Goal: Navigation & Orientation: Find specific page/section

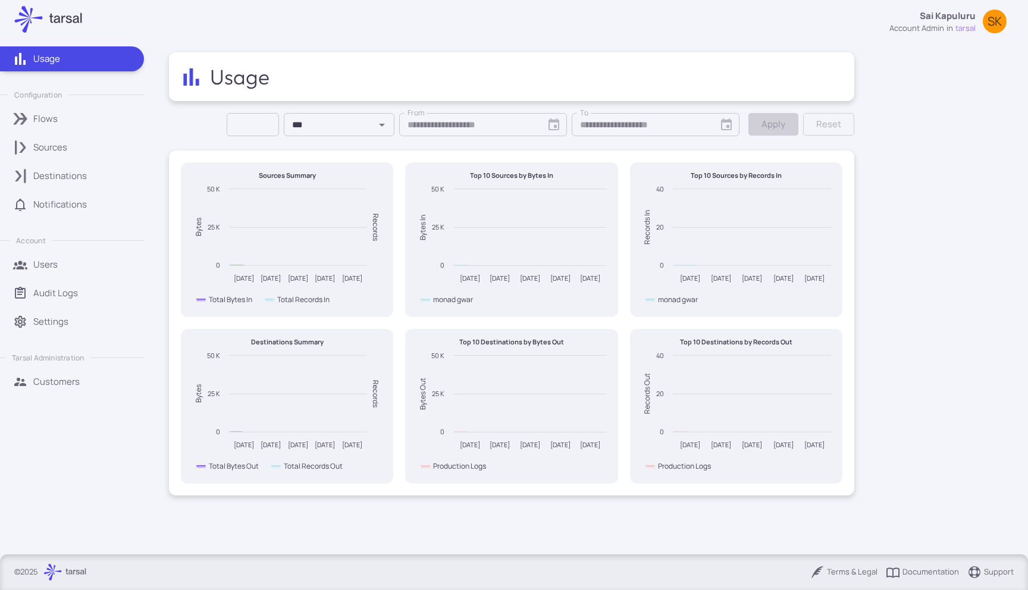
click at [51, 412] on div "Usage Configuration Flows Sources Destinations Notifications Account Users Audi…" at bounding box center [77, 296] width 155 height 517
click at [36, 385] on p "Customers" at bounding box center [56, 382] width 46 height 13
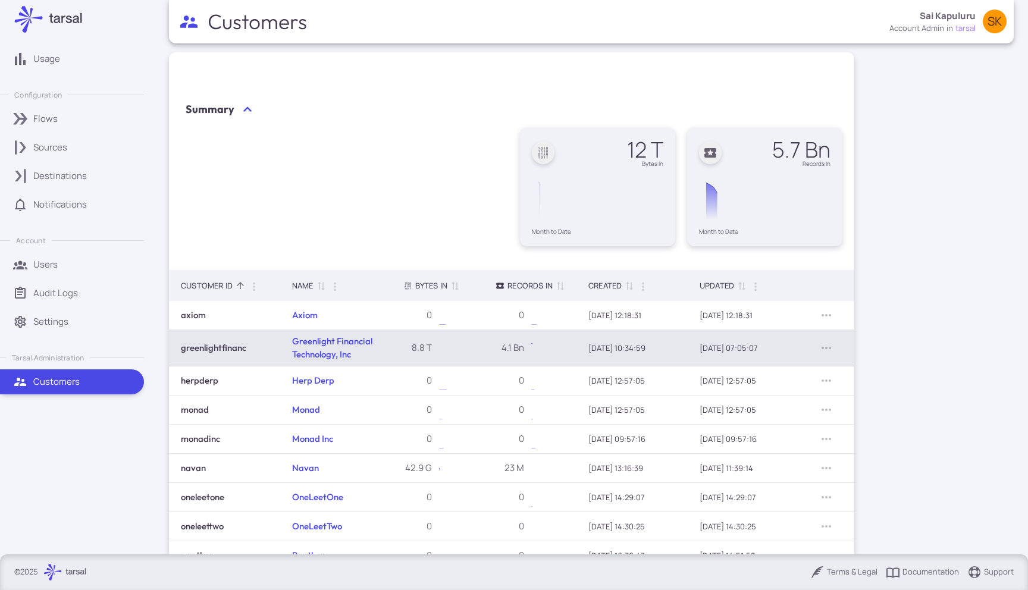
scroll to position [93, 0]
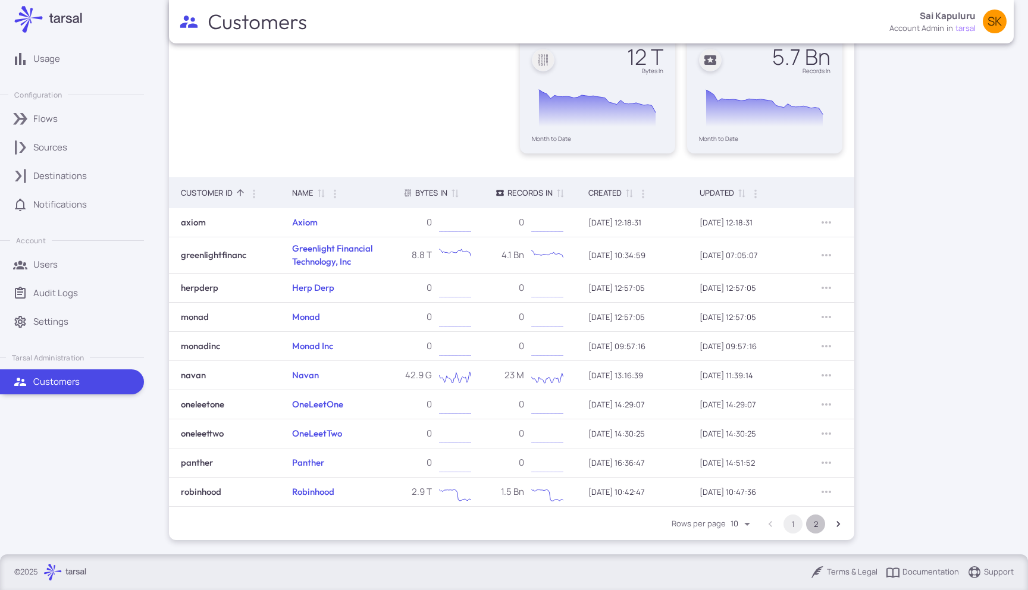
click at [822, 523] on button "2" at bounding box center [815, 524] width 19 height 19
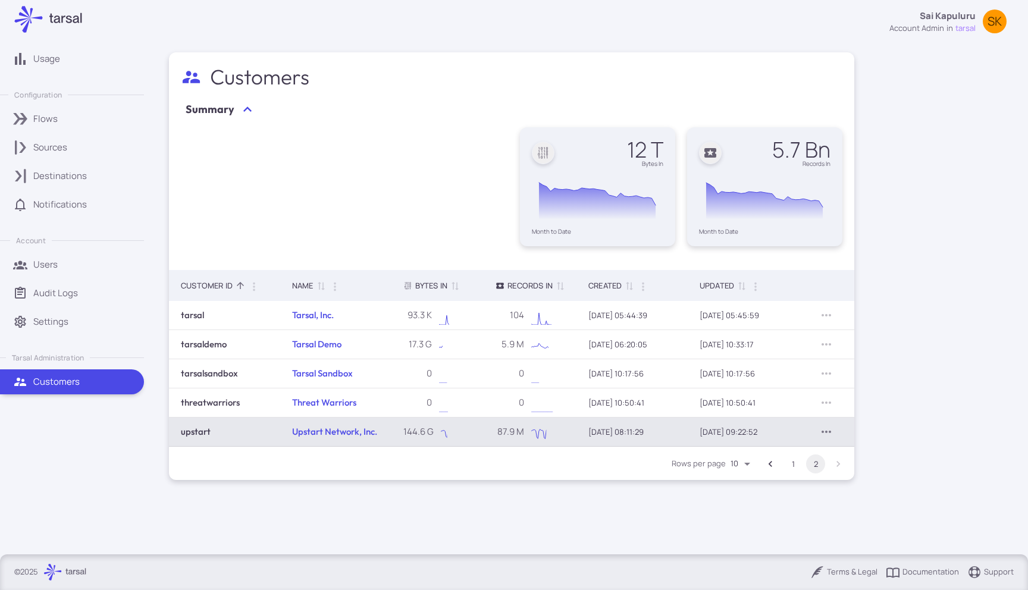
click at [829, 431] on icon "Row Actions" at bounding box center [826, 432] width 14 height 14
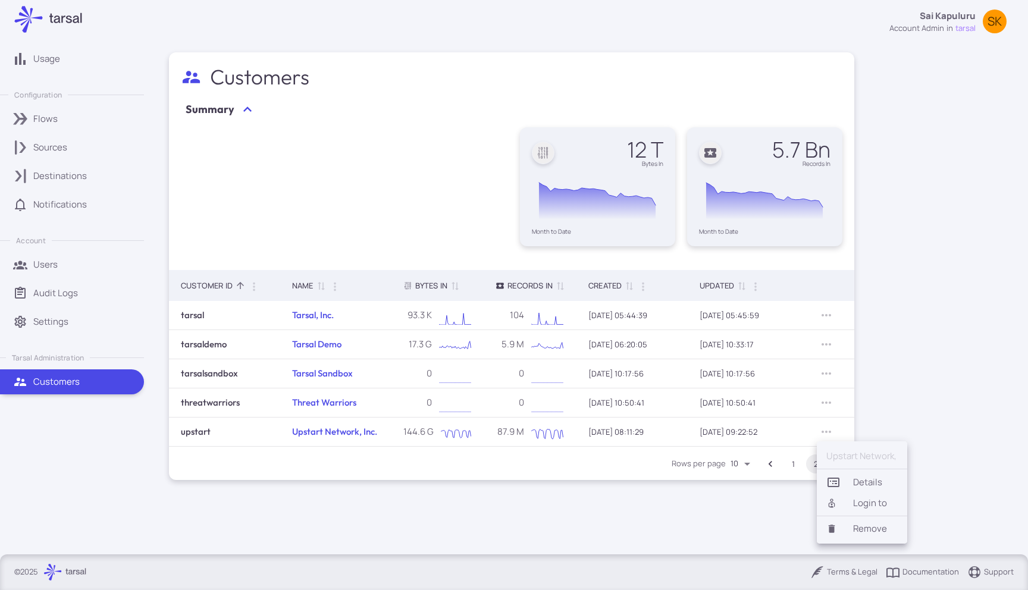
click at [857, 499] on li "Login to" at bounding box center [862, 503] width 90 height 20
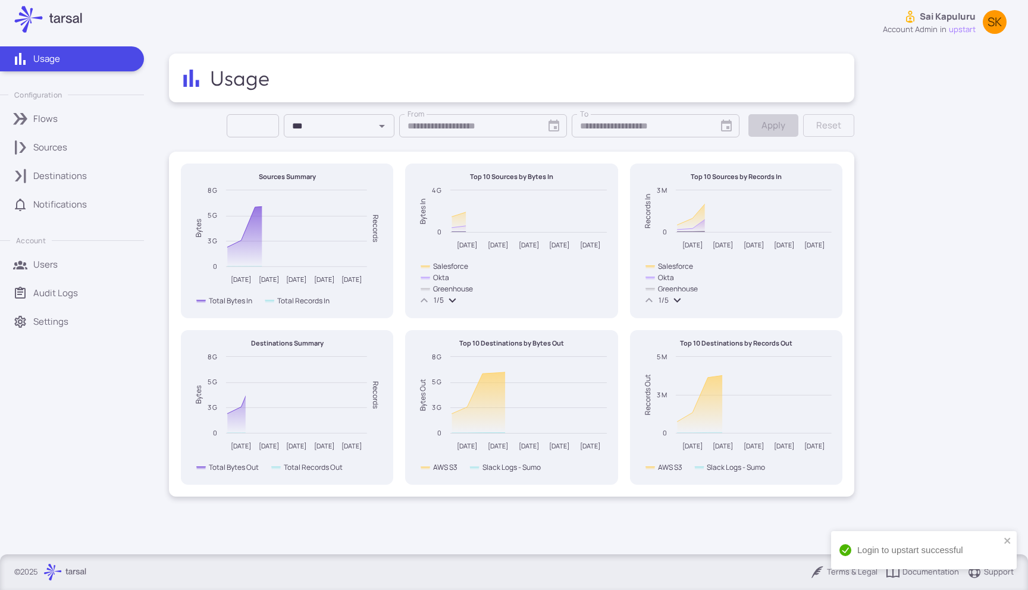
click at [36, 136] on link "Sources" at bounding box center [72, 147] width 144 height 25
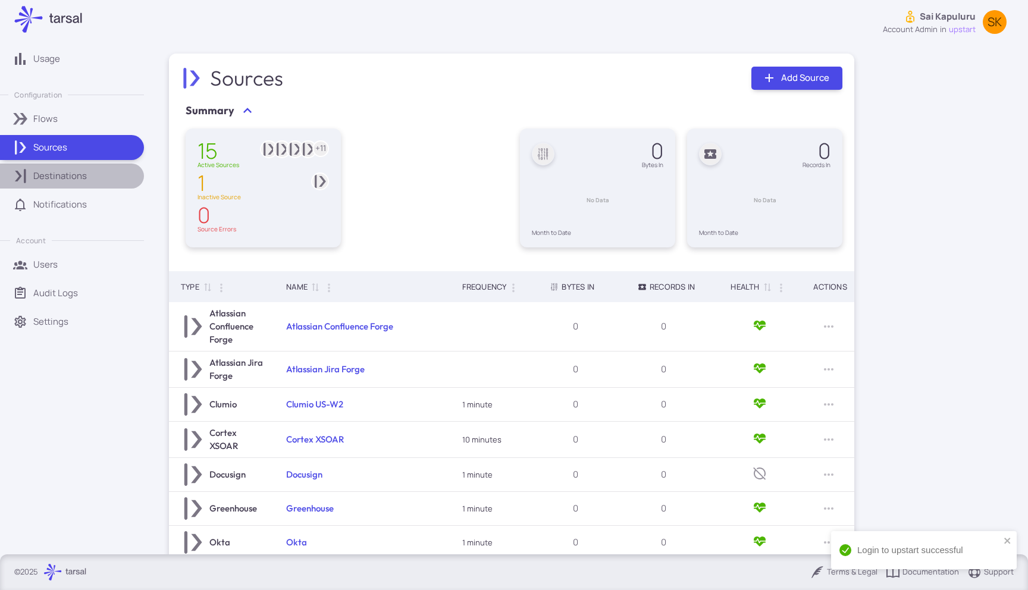
click at [64, 168] on link "Destinations" at bounding box center [72, 176] width 144 height 25
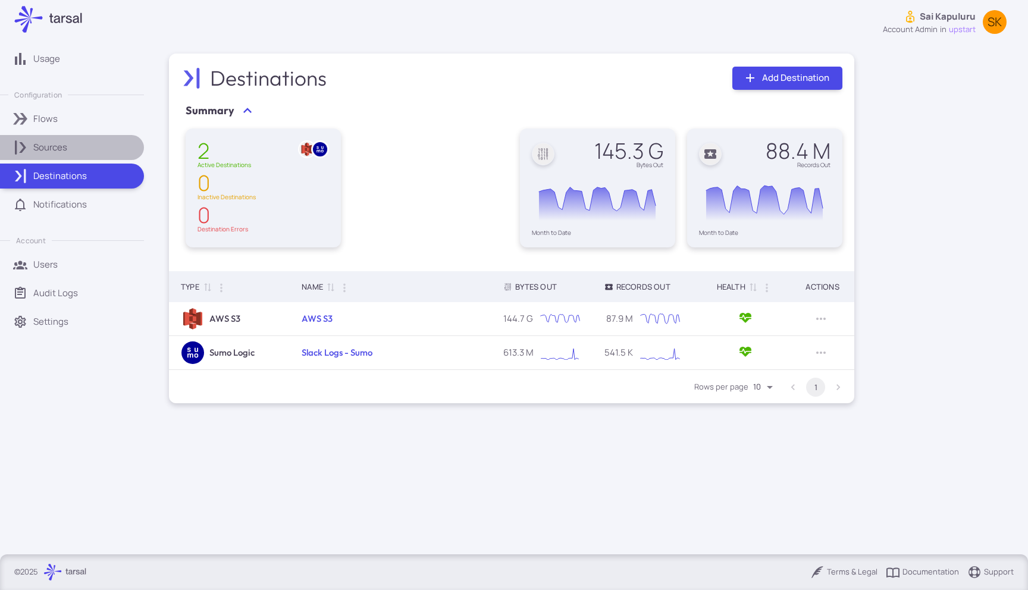
click at [57, 151] on p "Sources" at bounding box center [50, 147] width 34 height 13
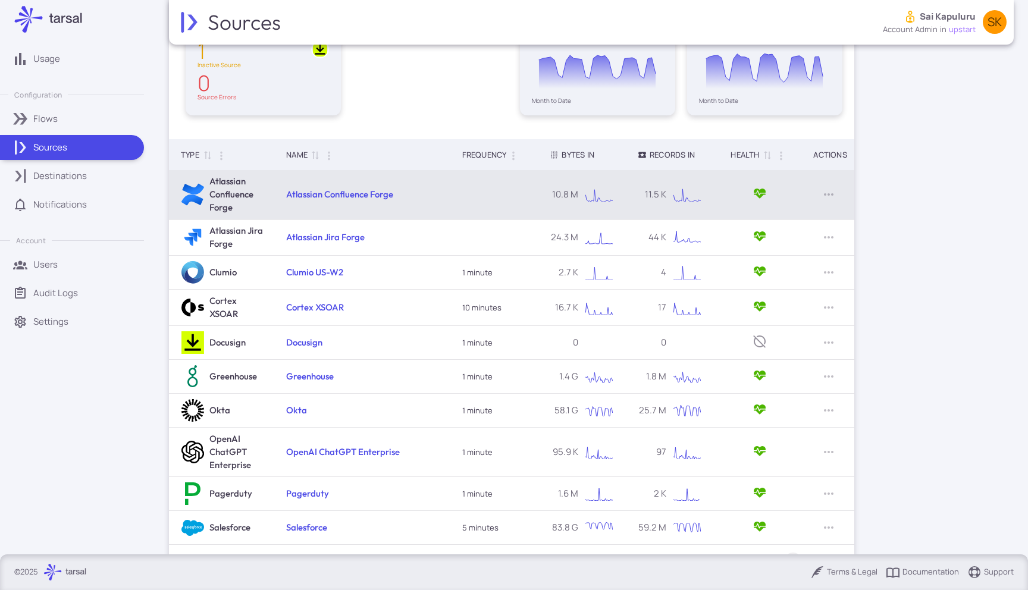
scroll to position [170, 0]
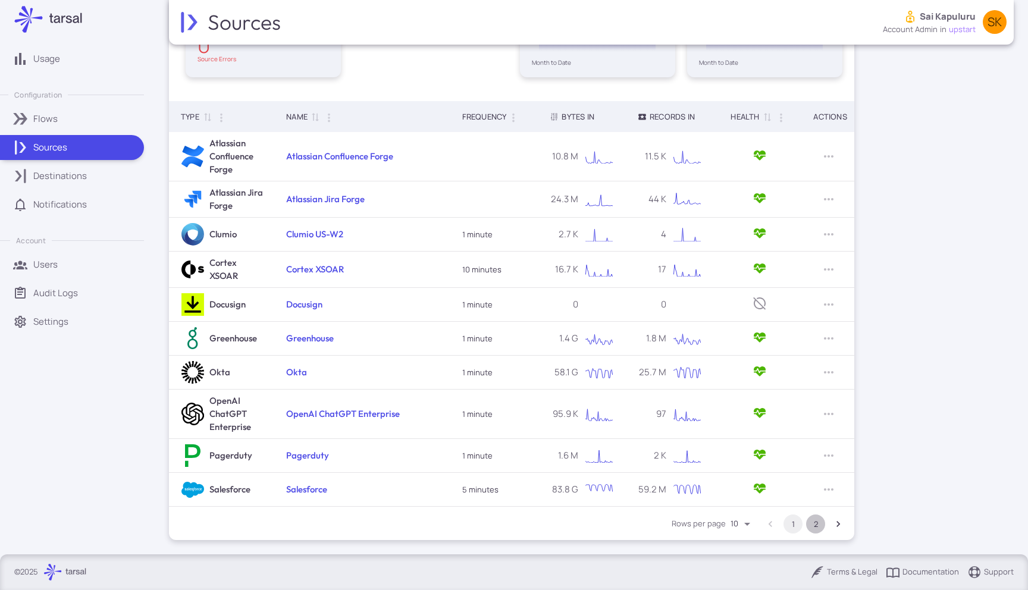
click at [822, 524] on button "2" at bounding box center [815, 524] width 19 height 19
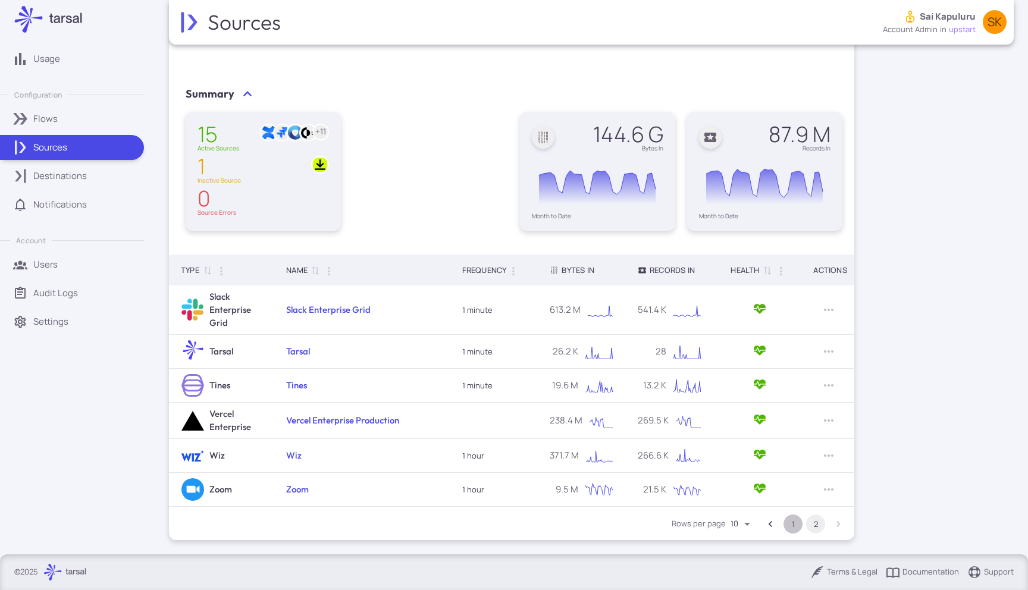
click at [795, 525] on button "1" at bounding box center [793, 524] width 19 height 19
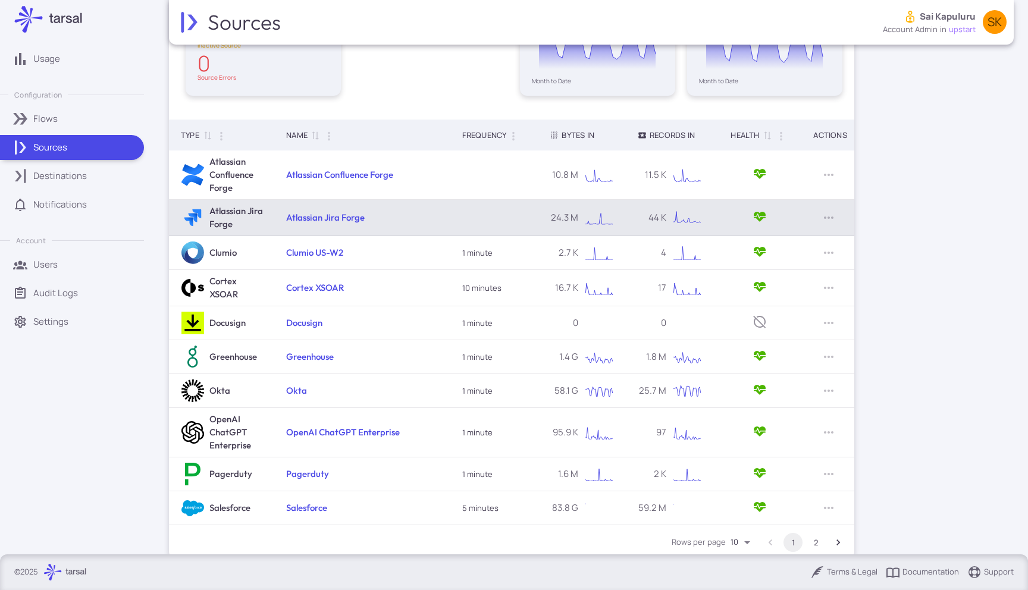
scroll to position [170, 0]
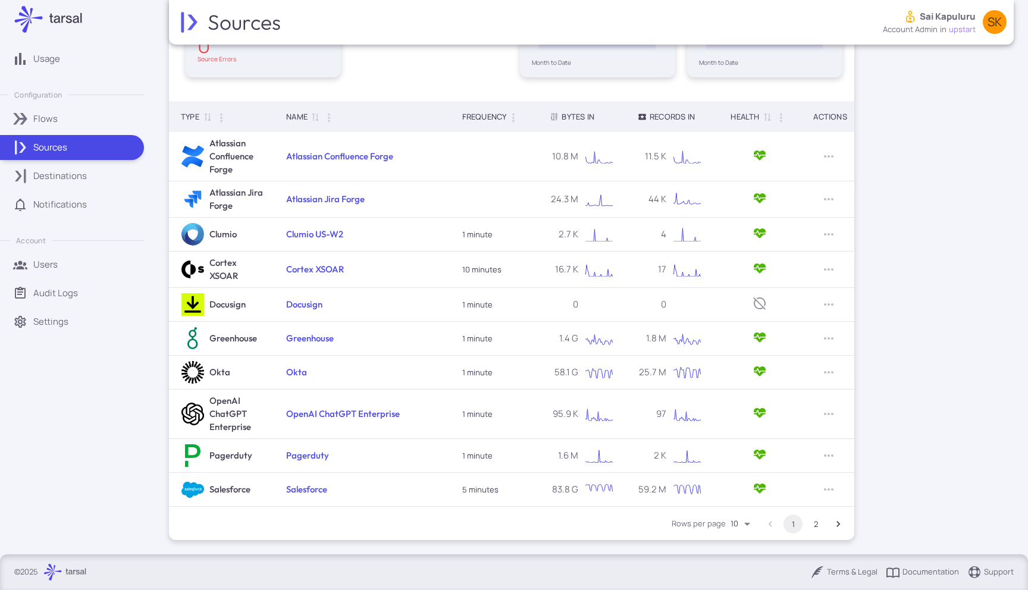
click at [105, 179] on div "Destinations" at bounding box center [84, 176] width 102 height 13
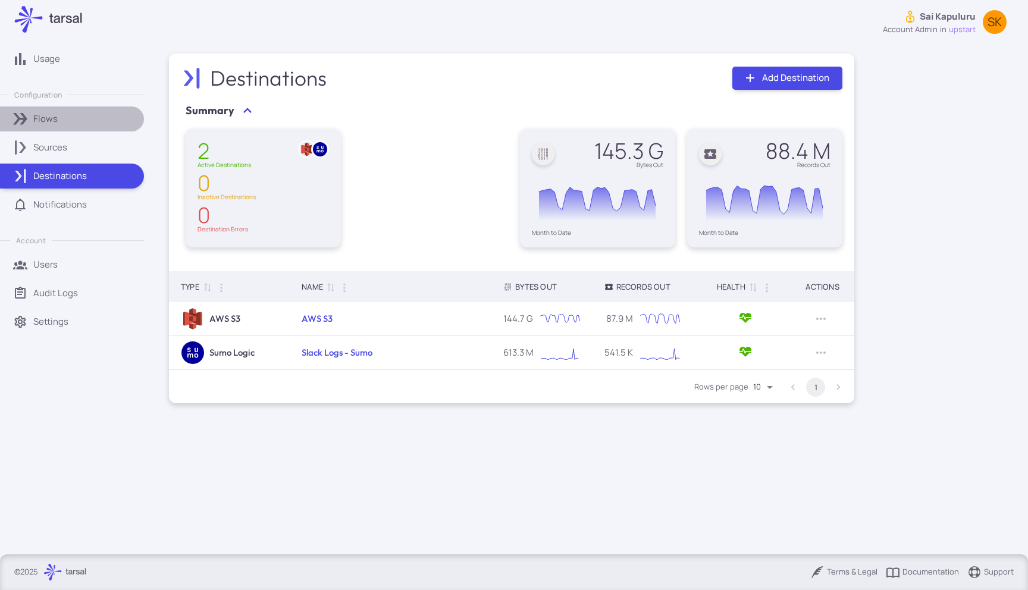
click at [80, 118] on div "Flows" at bounding box center [84, 118] width 102 height 13
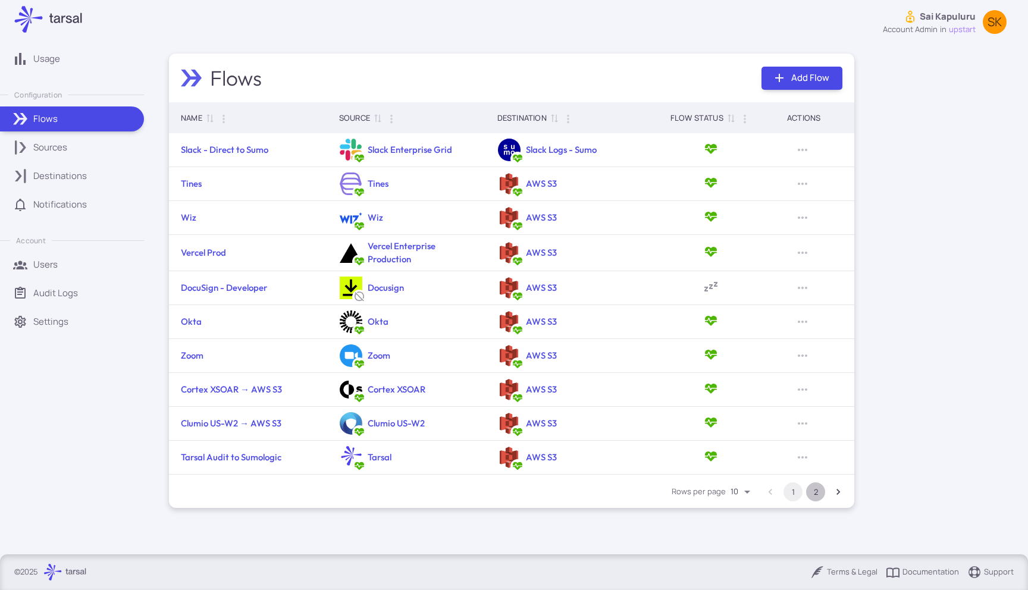
click at [812, 492] on button "2" at bounding box center [815, 492] width 19 height 19
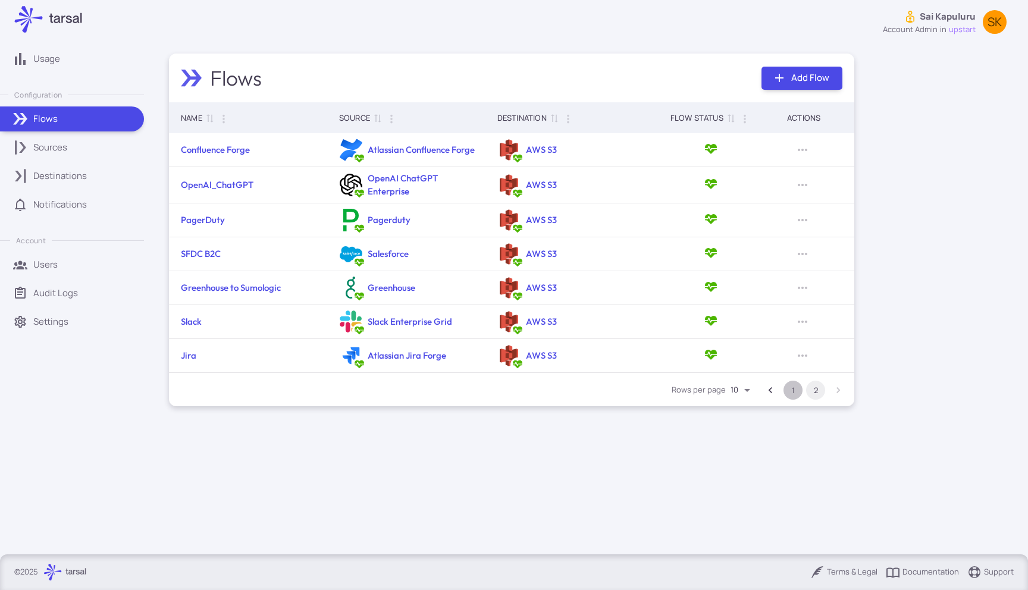
click at [789, 391] on button "1" at bounding box center [793, 390] width 19 height 19
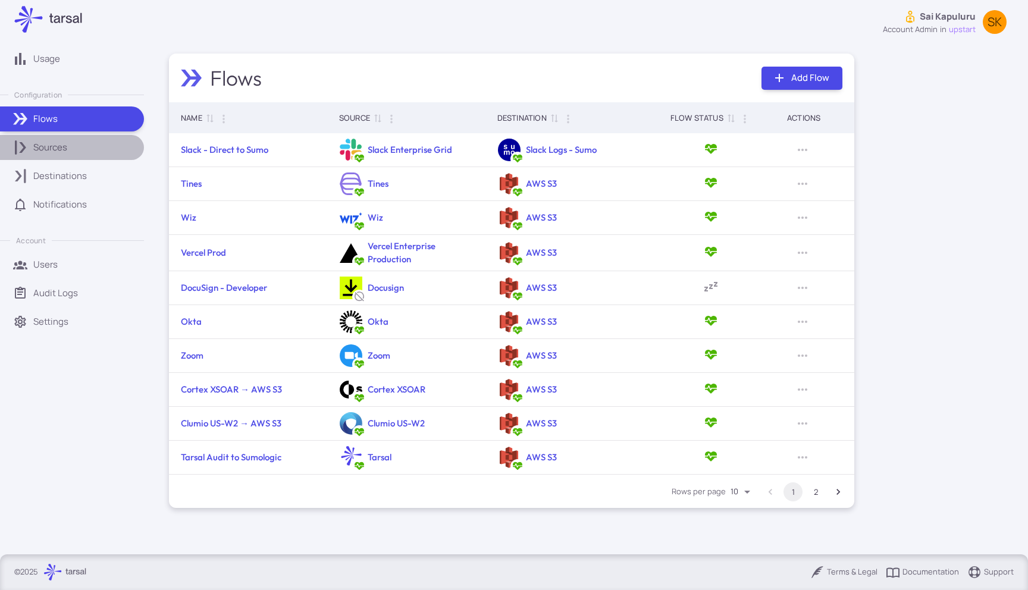
click at [36, 151] on p "Sources" at bounding box center [50, 147] width 34 height 13
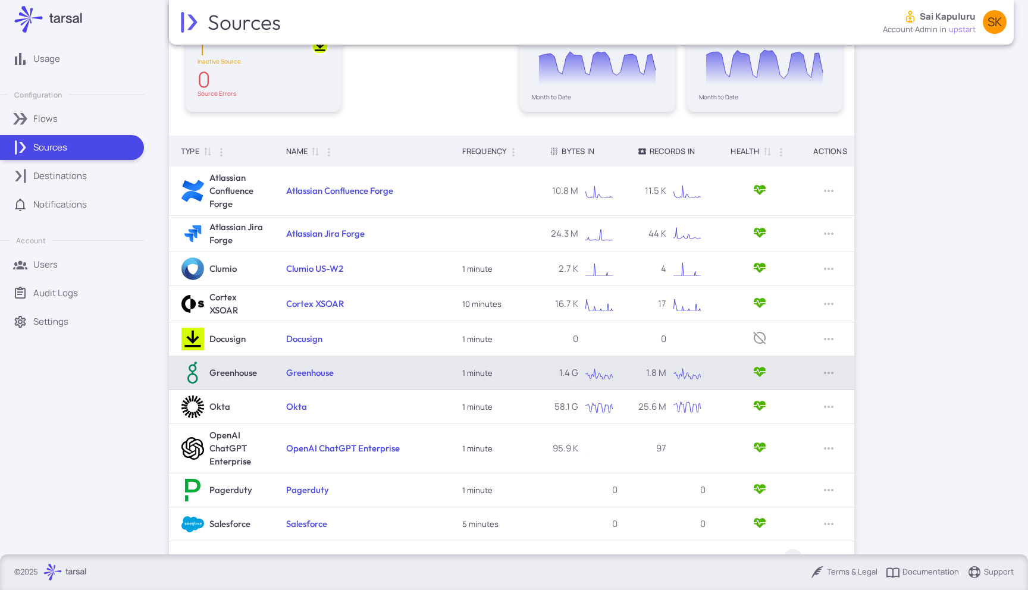
scroll to position [170, 0]
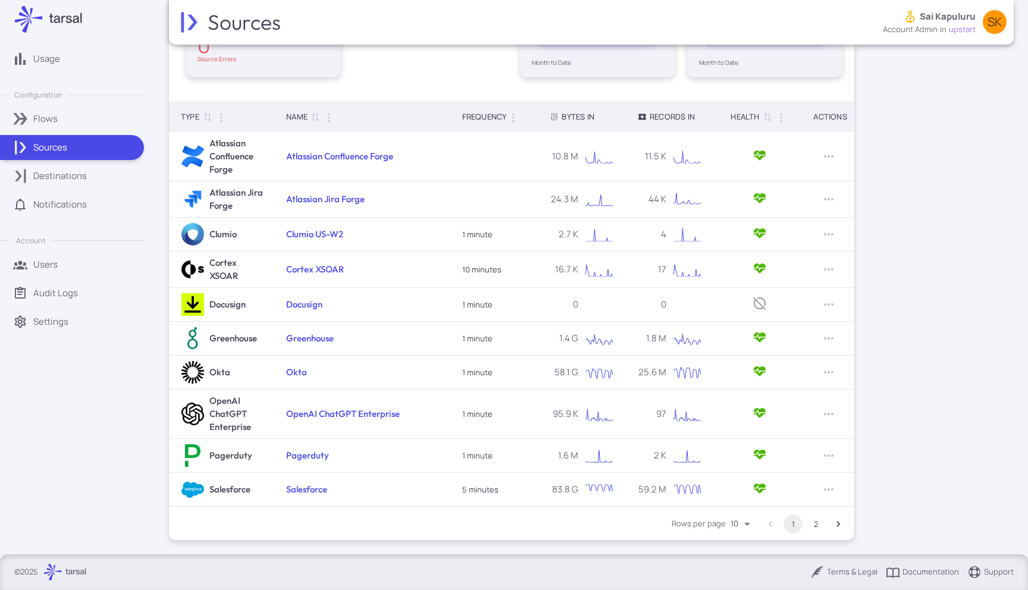
click at [814, 526] on button "2" at bounding box center [815, 524] width 19 height 19
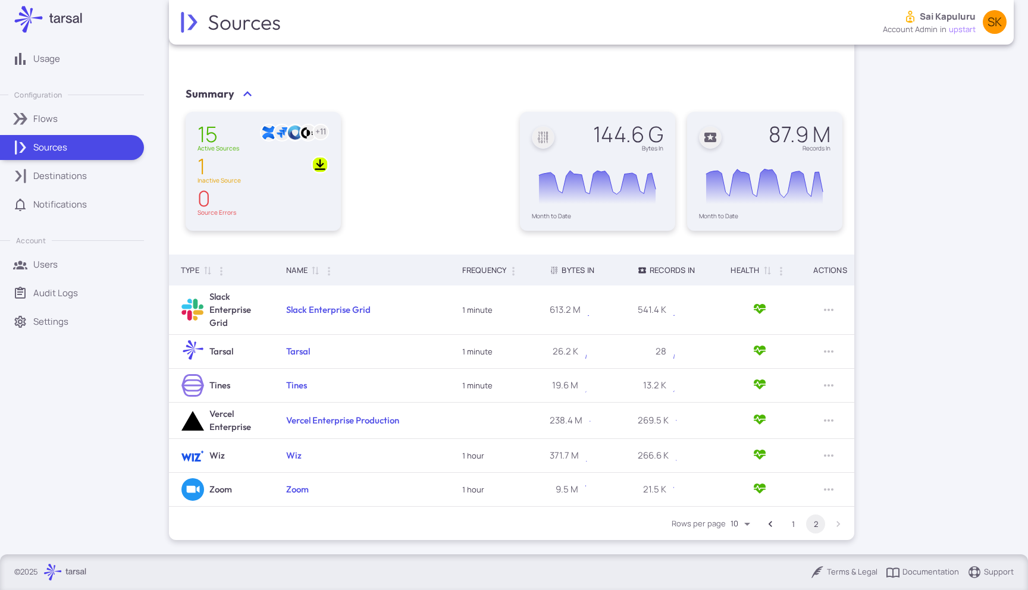
scroll to position [17, 0]
click at [67, 177] on p "Destinations" at bounding box center [60, 176] width 54 height 13
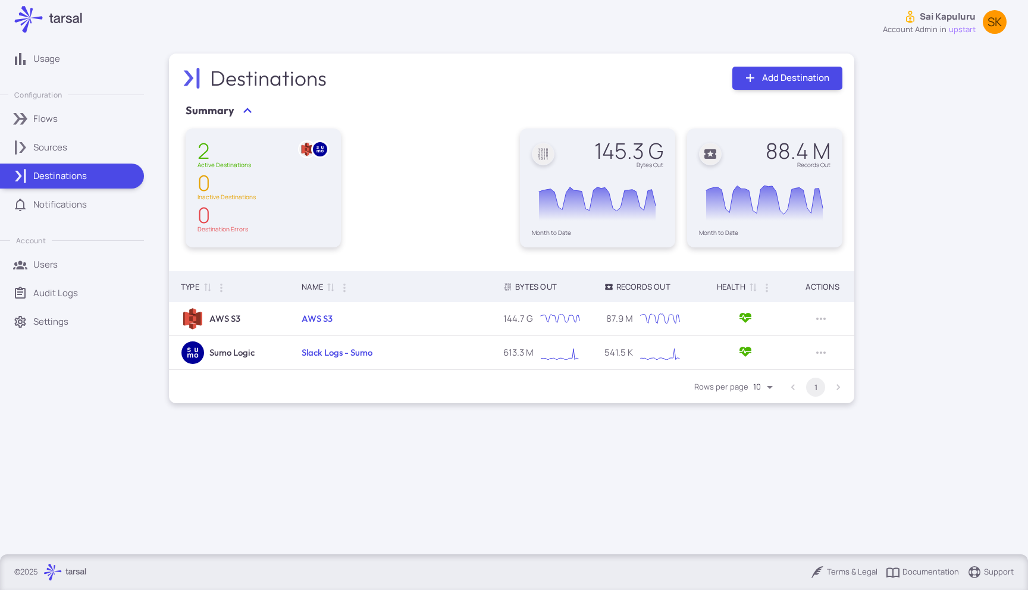
click at [66, 120] on div "Flows" at bounding box center [84, 118] width 102 height 13
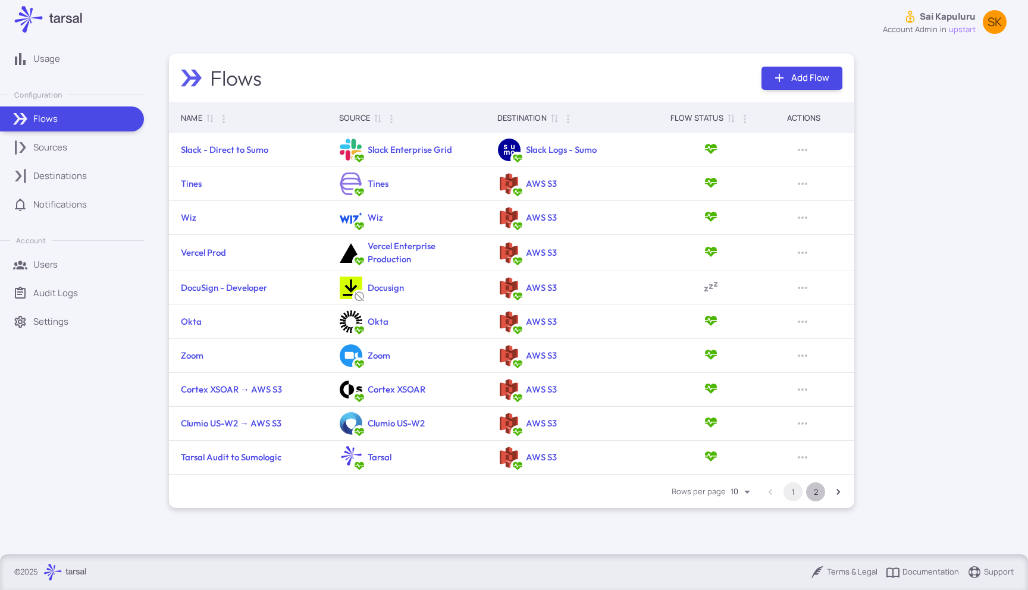
click at [816, 487] on button "2" at bounding box center [815, 492] width 19 height 19
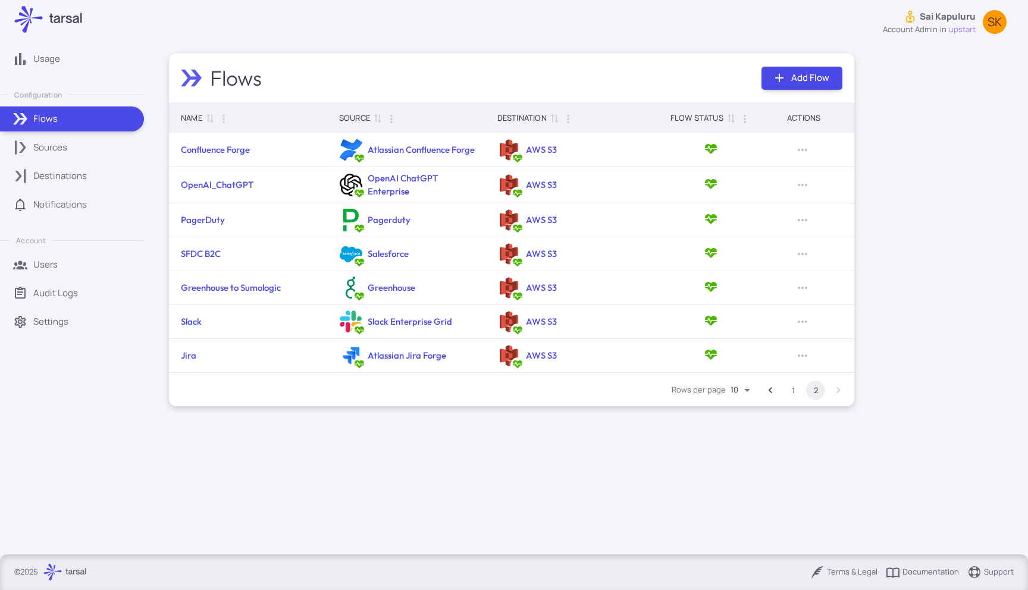
click at [792, 386] on button "1" at bounding box center [793, 390] width 19 height 19
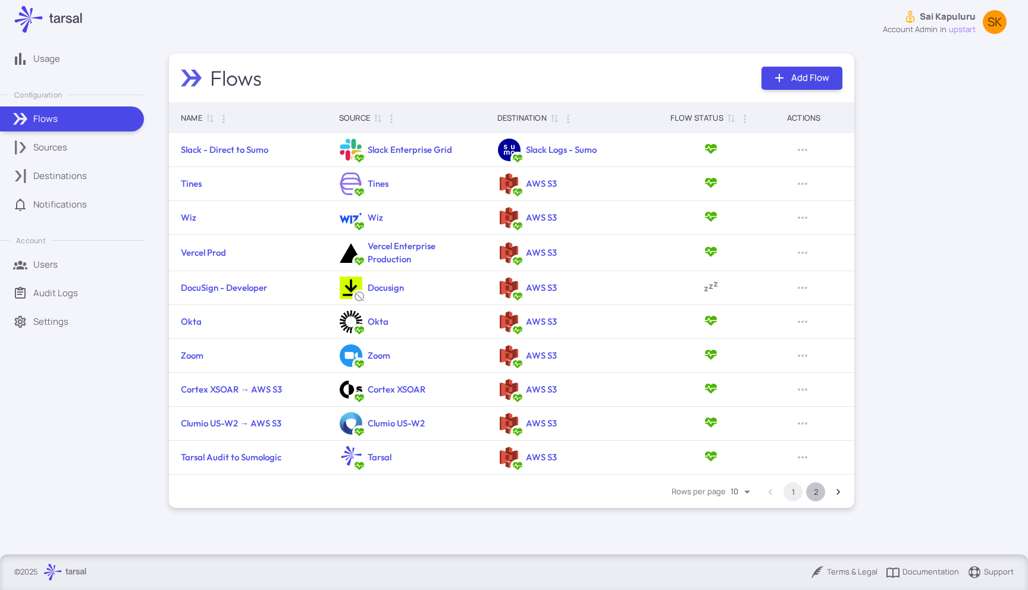
click at [815, 489] on button "2" at bounding box center [815, 492] width 19 height 19
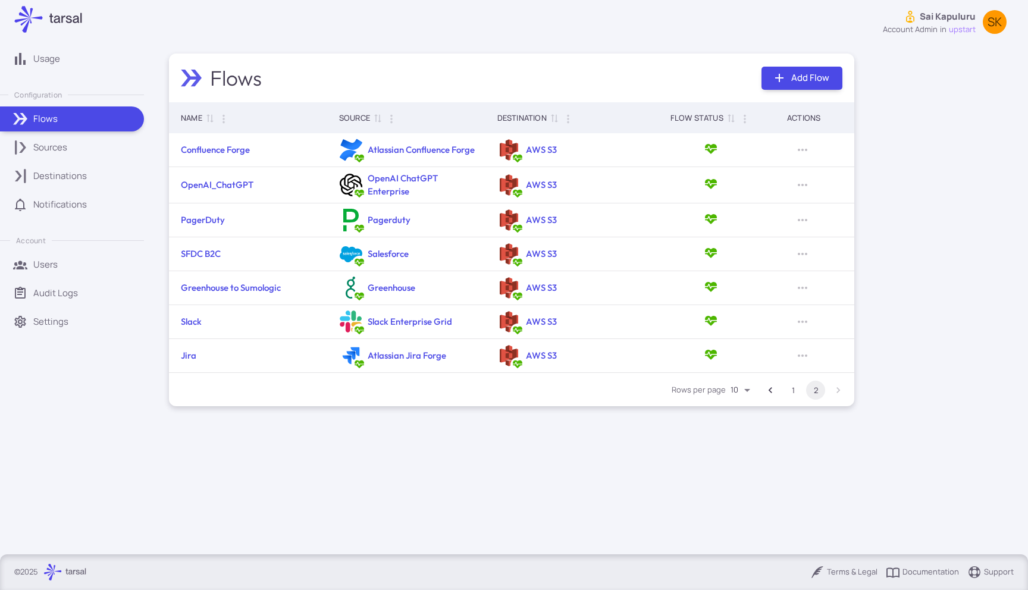
click at [48, 144] on p "Sources" at bounding box center [50, 147] width 34 height 13
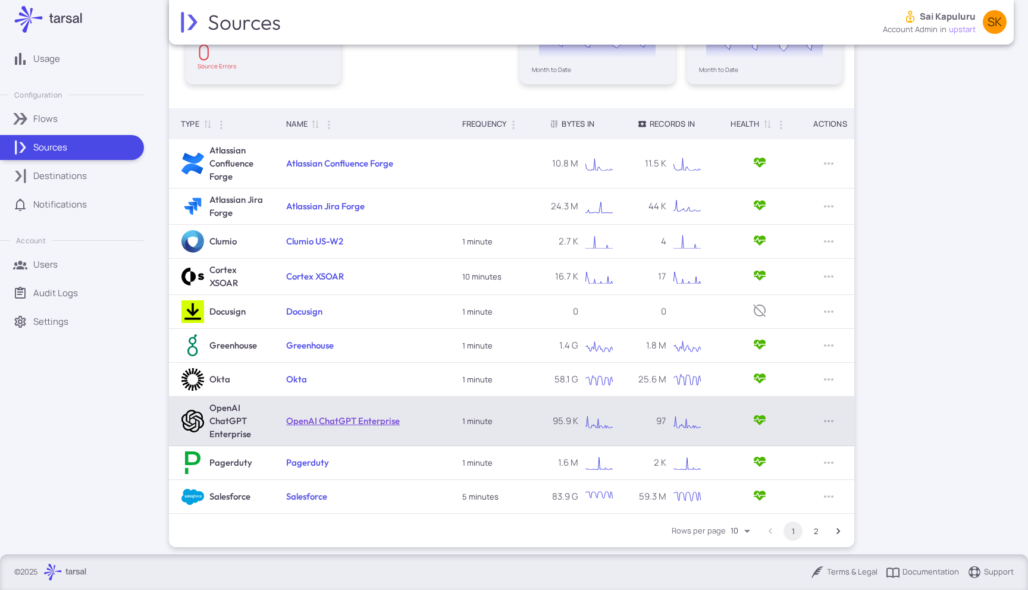
scroll to position [170, 0]
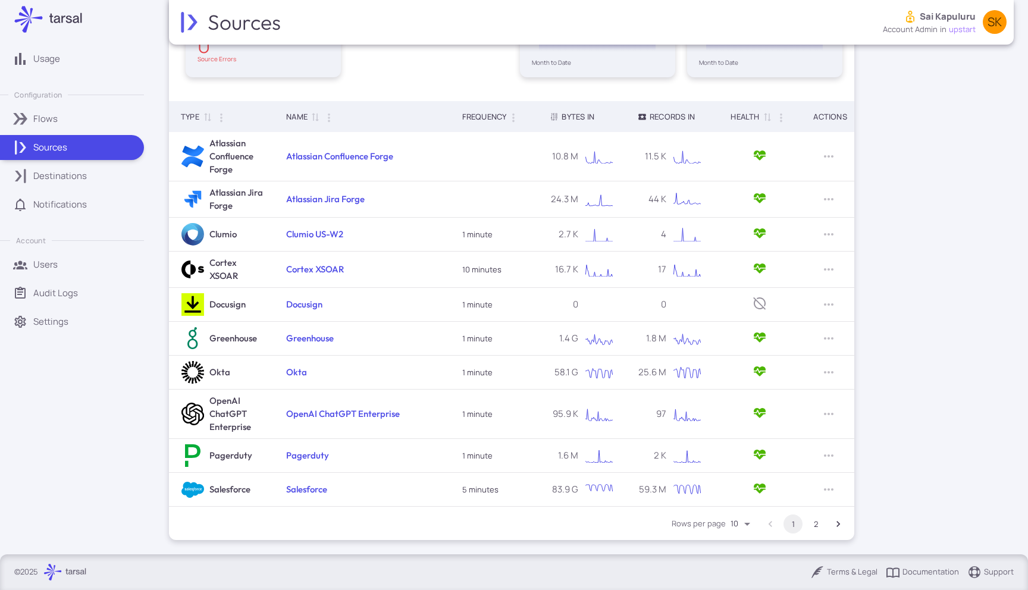
click at [819, 524] on button "2" at bounding box center [815, 524] width 19 height 19
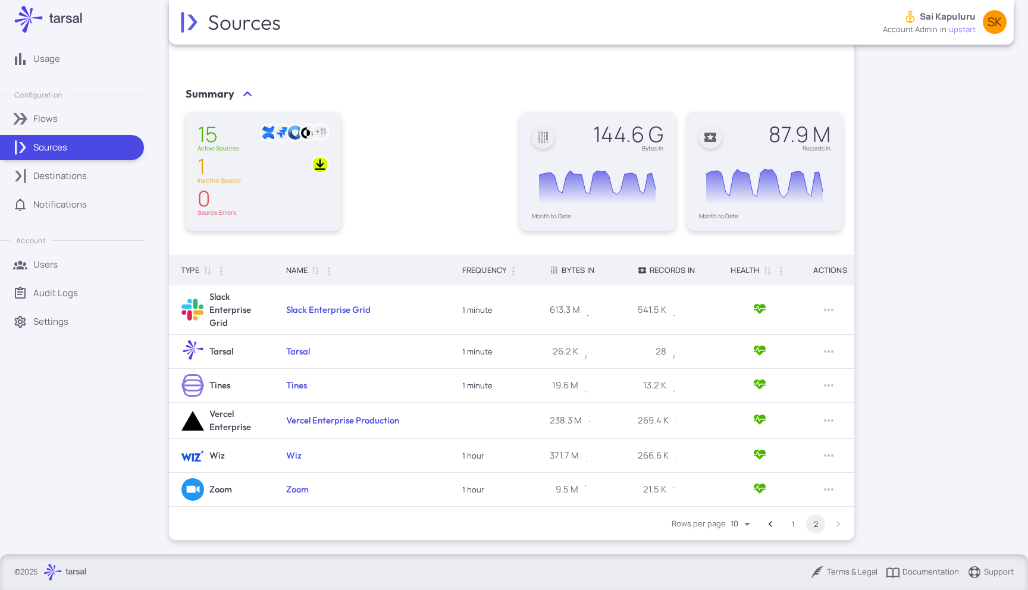
scroll to position [17, 0]
click at [790, 520] on button "1" at bounding box center [793, 524] width 19 height 19
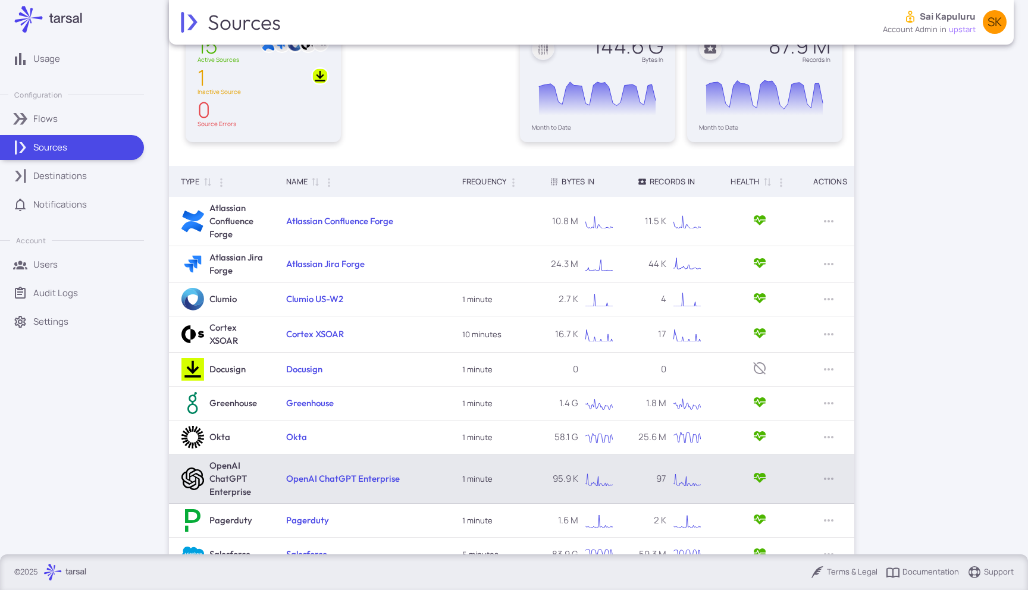
scroll to position [170, 0]
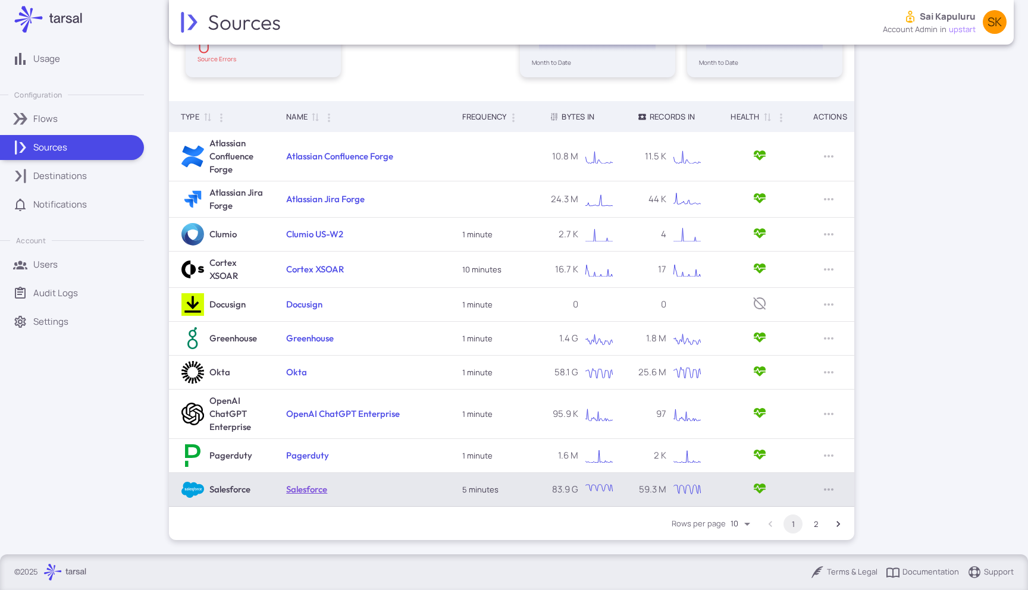
click at [303, 490] on link "Salesforce" at bounding box center [306, 489] width 41 height 11
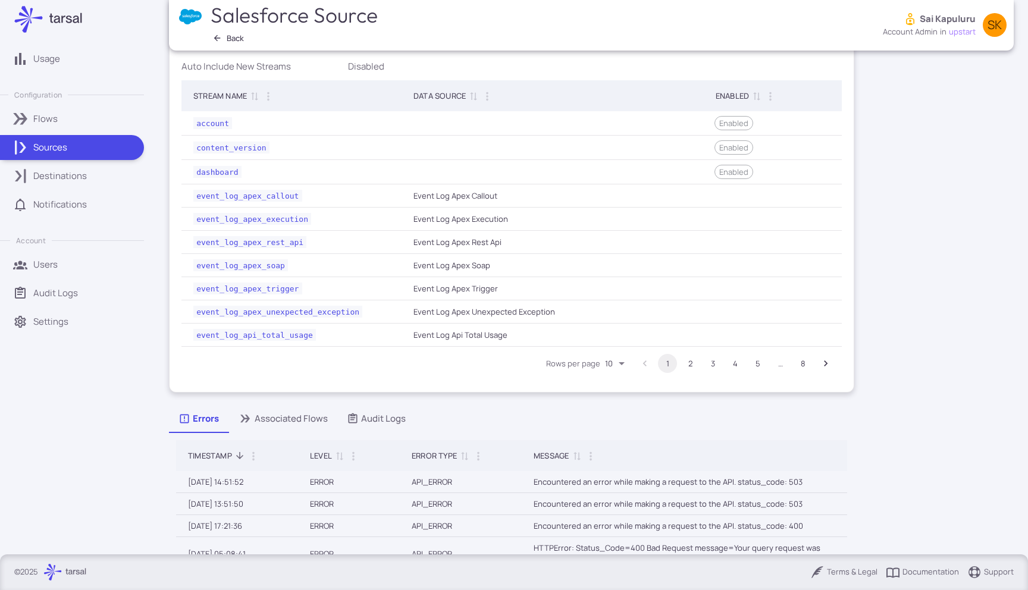
scroll to position [484, 0]
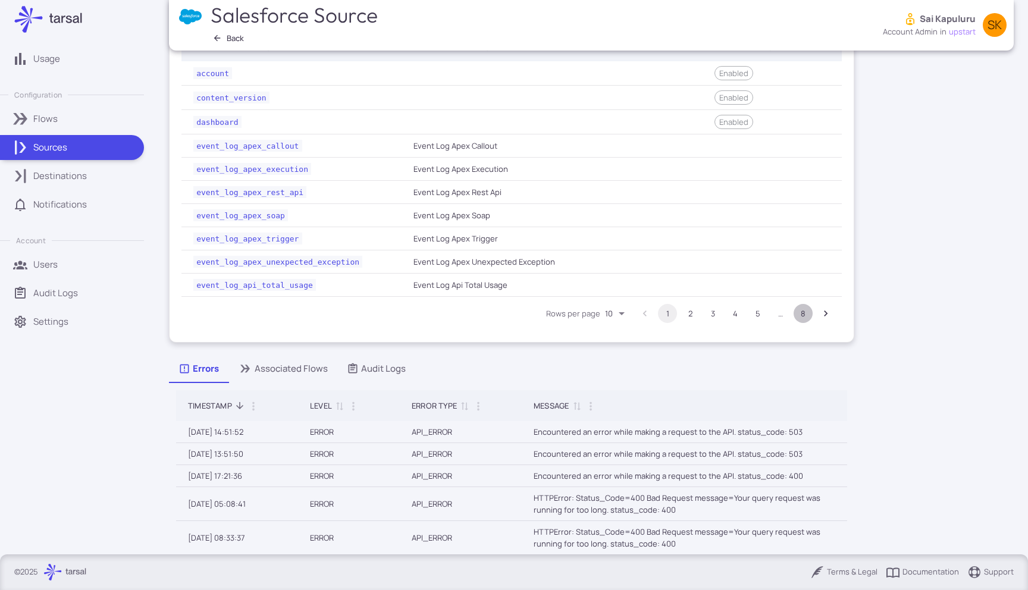
click at [803, 318] on button "8" at bounding box center [803, 313] width 19 height 19
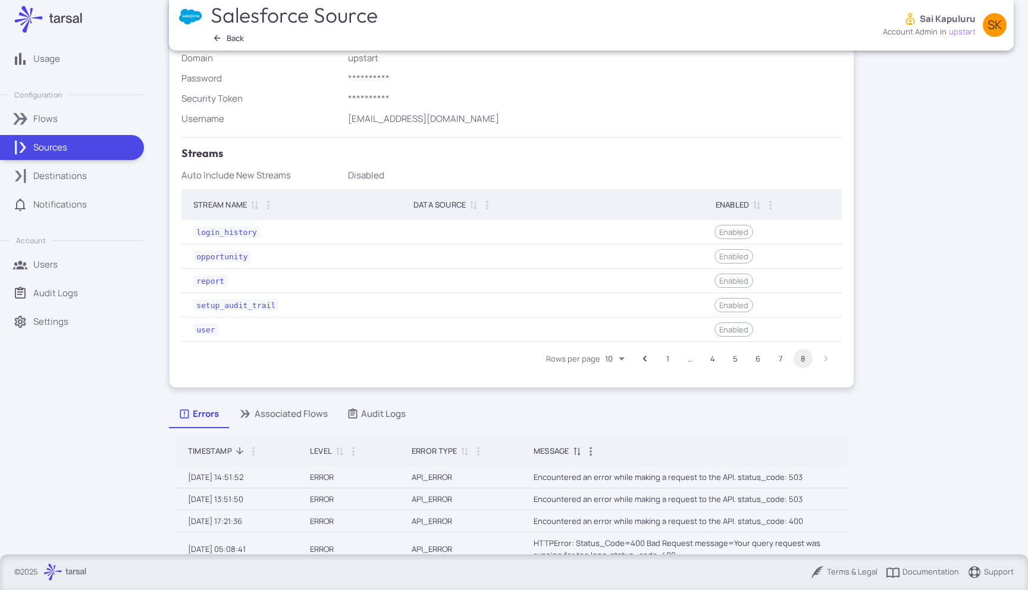
scroll to position [221, 0]
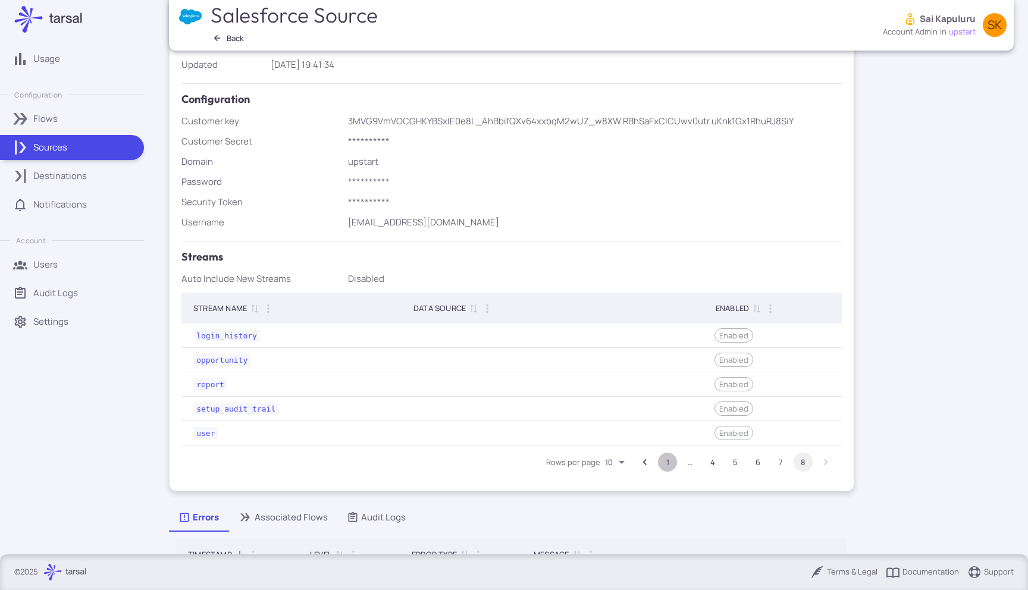
click at [663, 464] on button "1" at bounding box center [667, 462] width 19 height 19
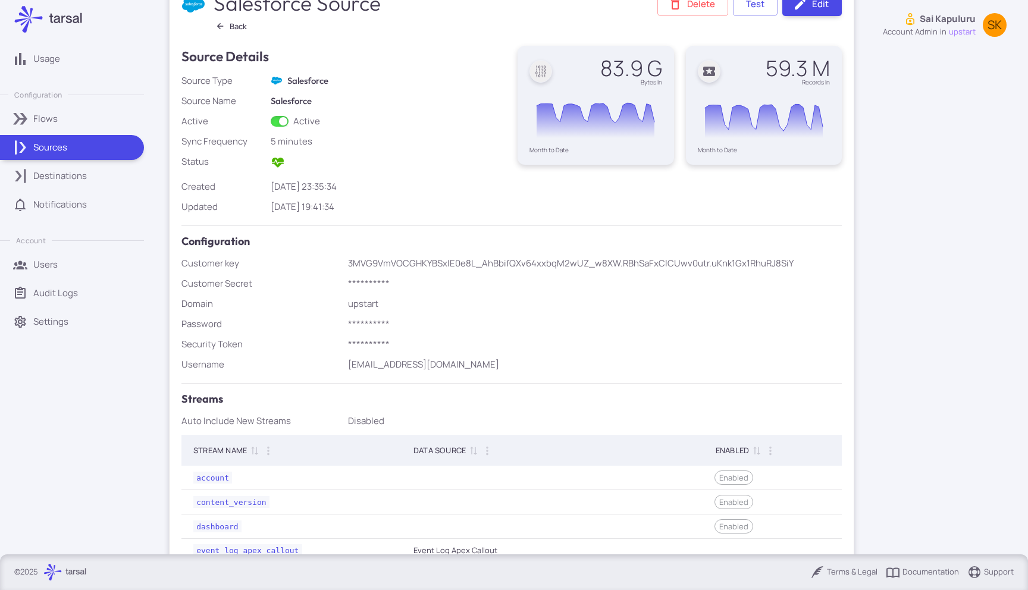
scroll to position [0, 0]
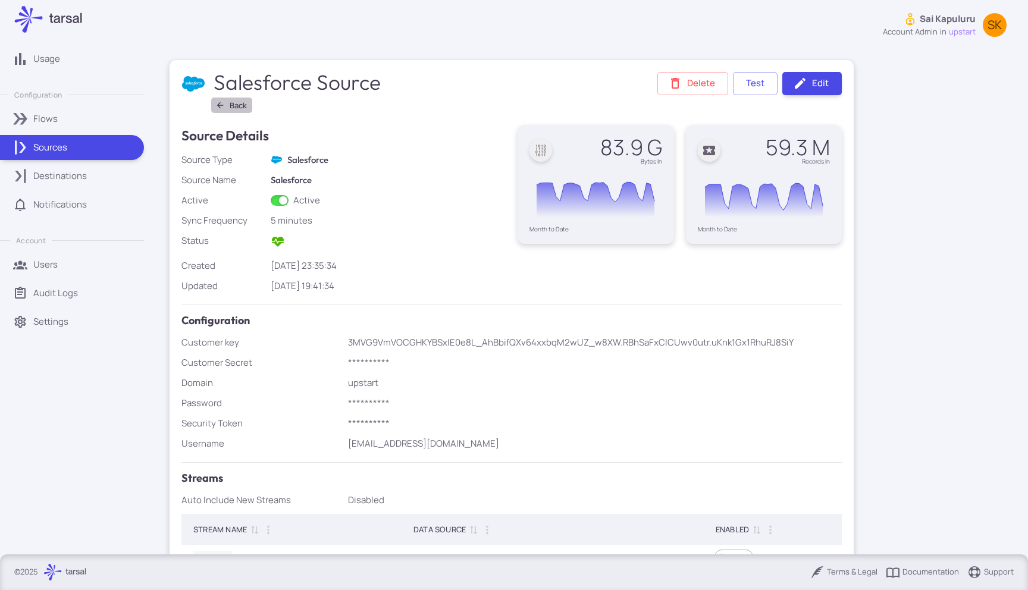
click at [234, 110] on button "Back" at bounding box center [231, 105] width 41 height 15
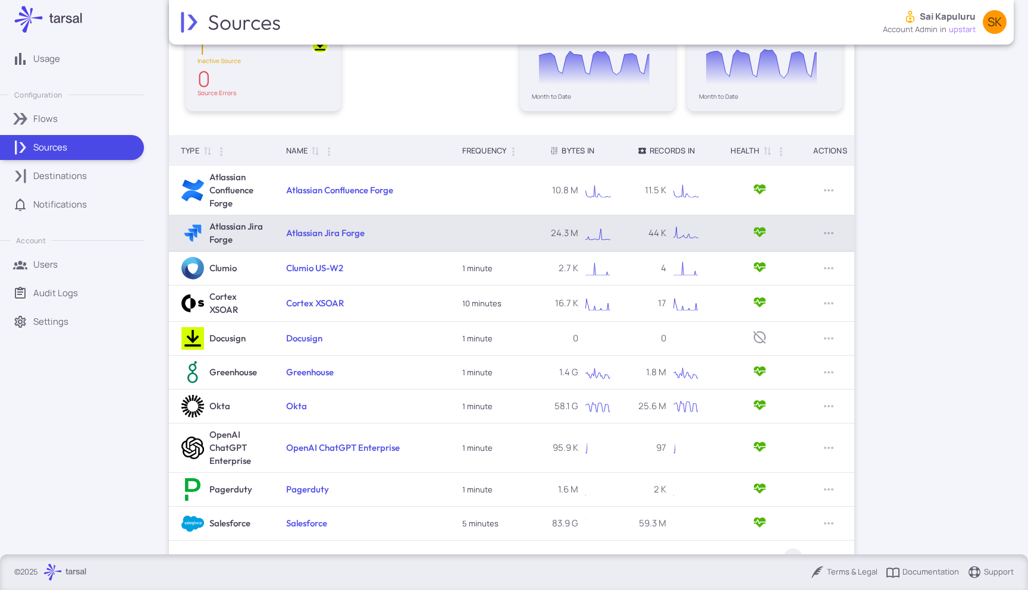
scroll to position [170, 0]
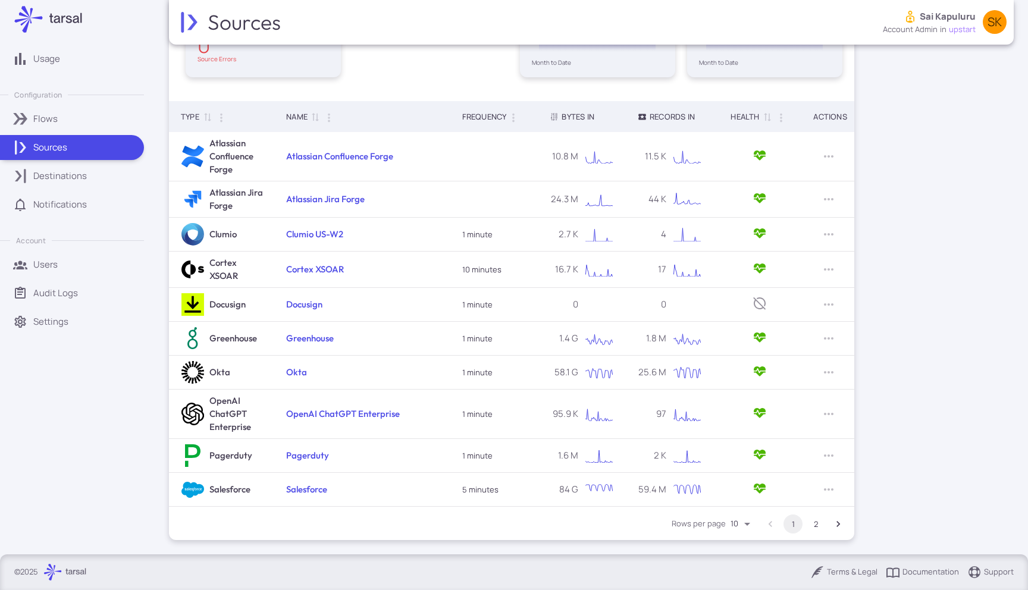
click at [812, 527] on button "2" at bounding box center [815, 524] width 19 height 19
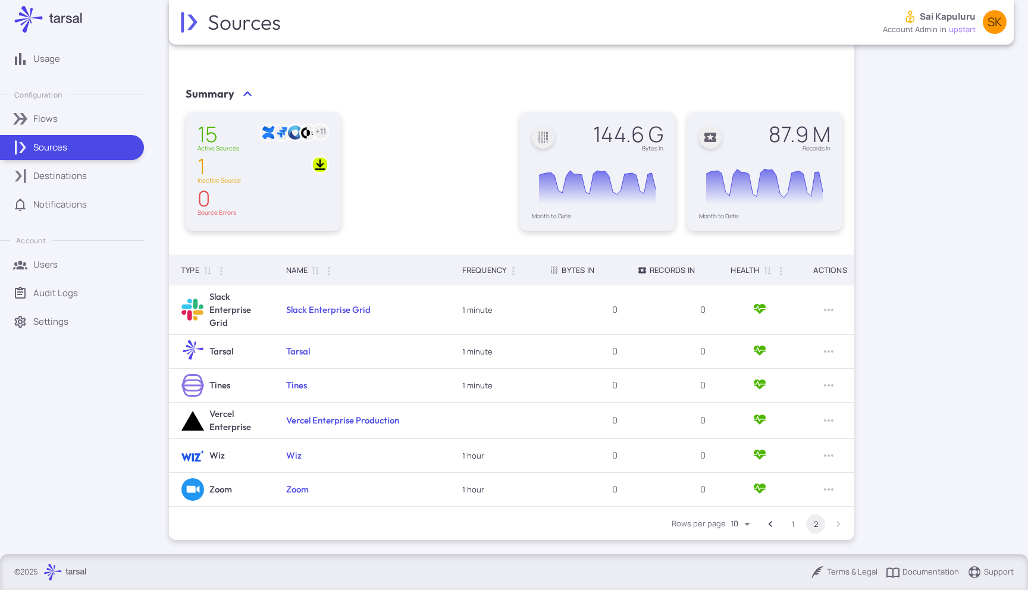
scroll to position [17, 0]
click at [795, 523] on button "1" at bounding box center [793, 524] width 19 height 19
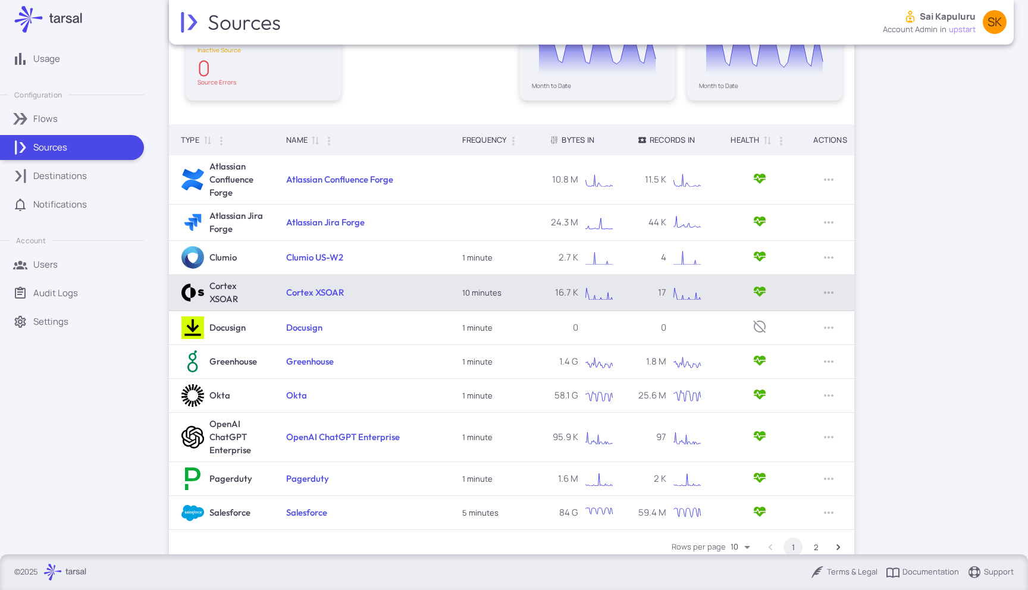
scroll to position [170, 0]
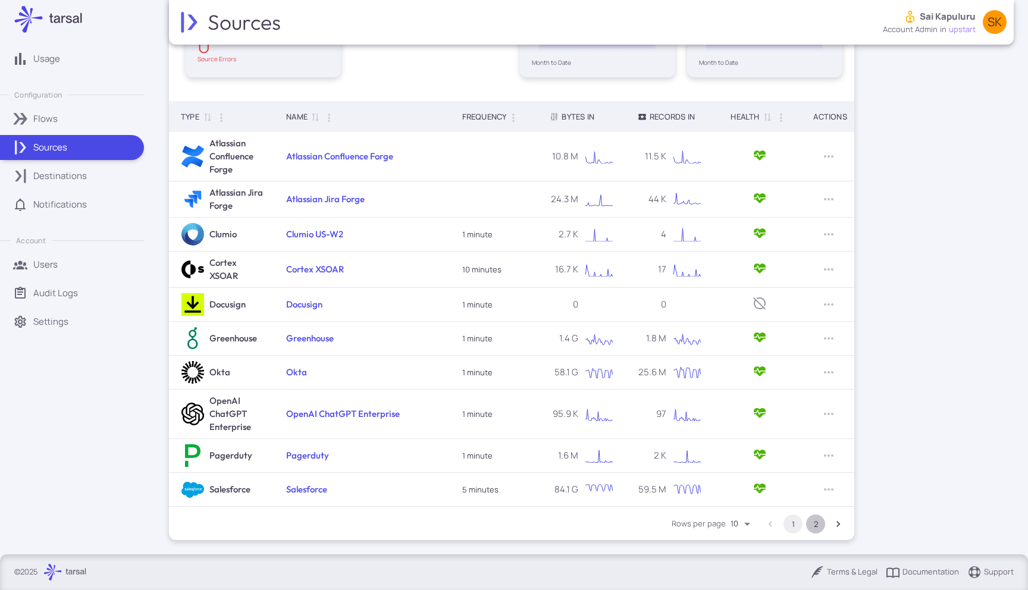
click at [820, 526] on button "2" at bounding box center [815, 524] width 19 height 19
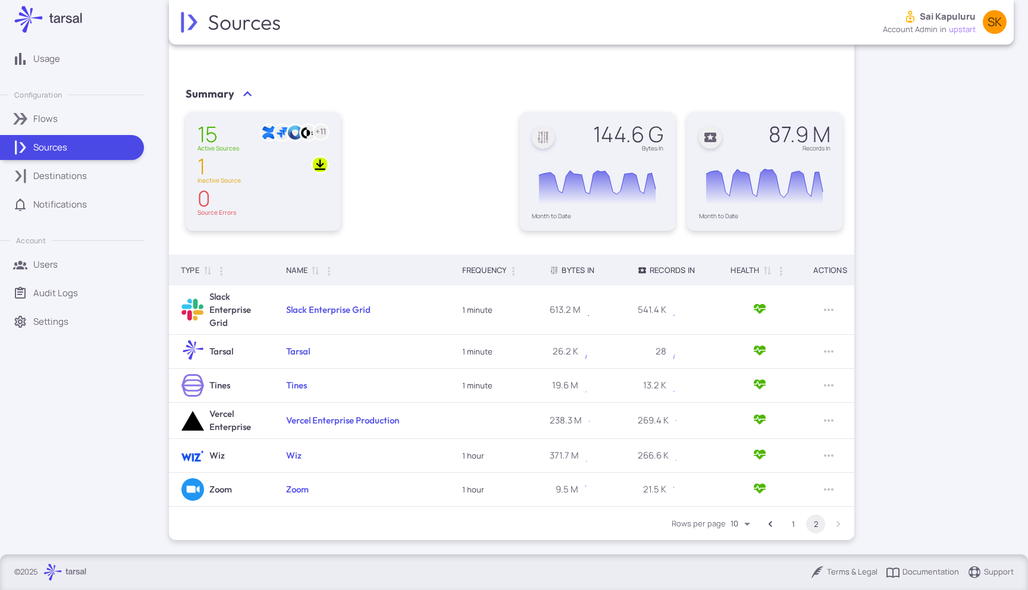
scroll to position [17, 0]
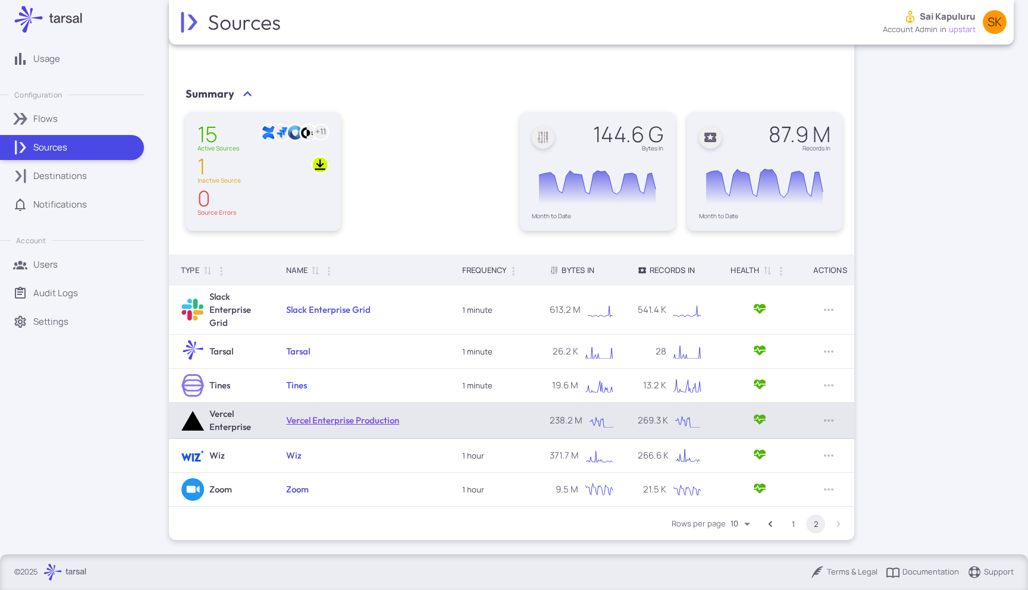
click at [395, 418] on link "Vercel Enterprise Production" at bounding box center [342, 420] width 113 height 11
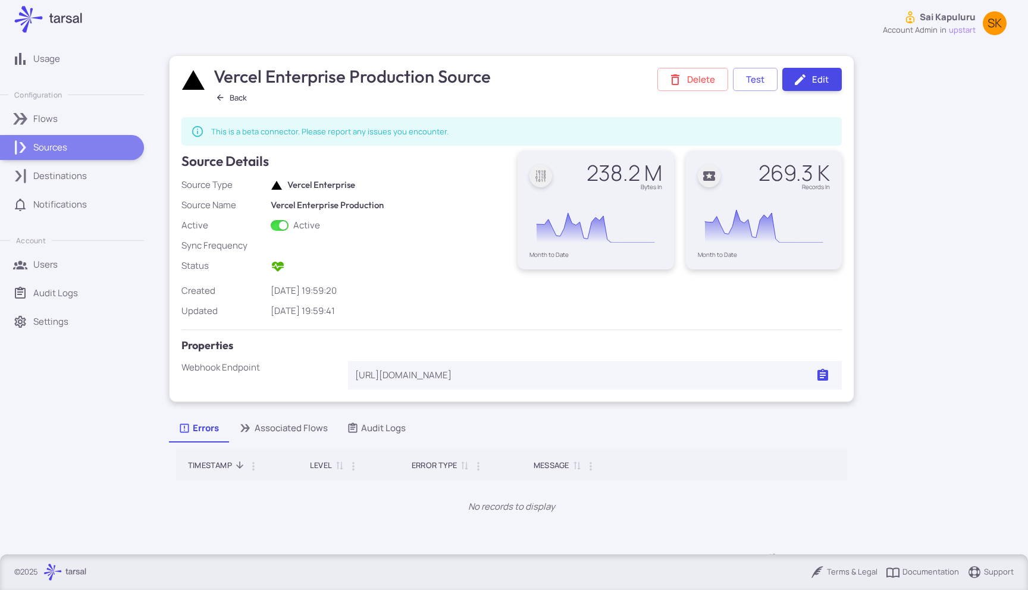
click at [117, 146] on div "Sources" at bounding box center [84, 147] width 102 height 13
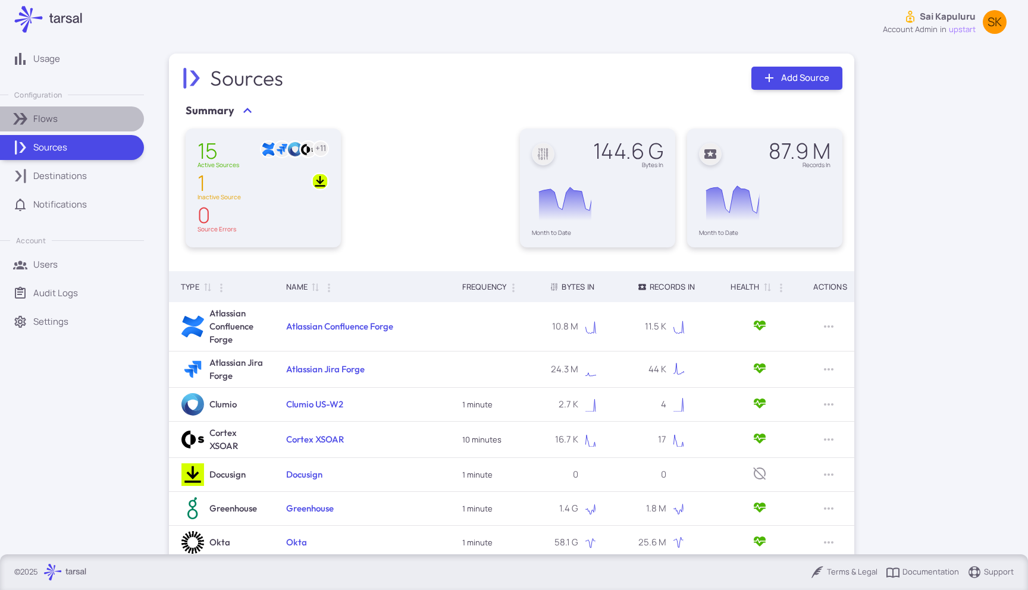
click at [84, 118] on div "Flows" at bounding box center [84, 118] width 102 height 13
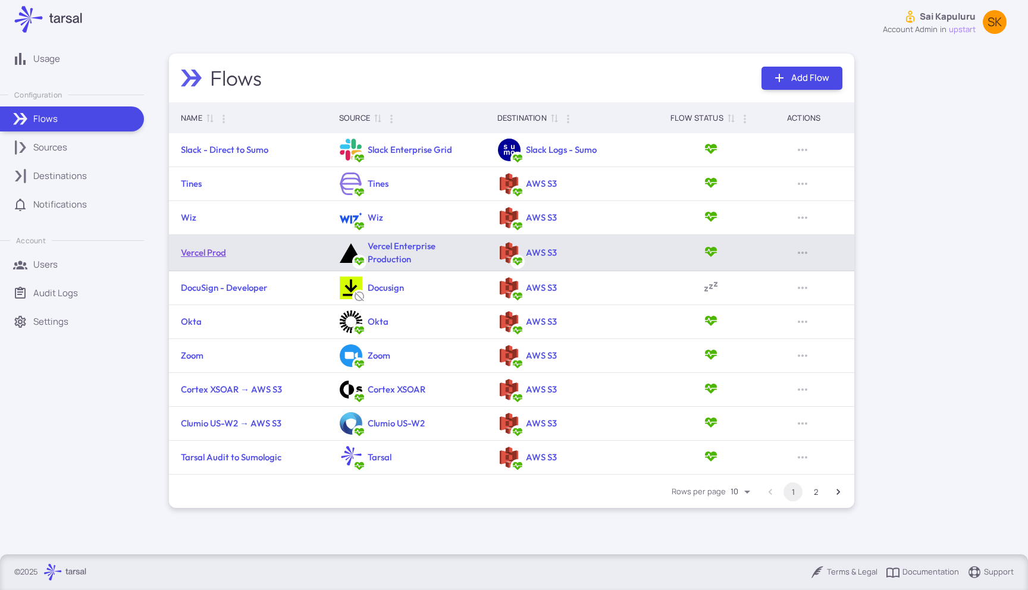
click at [211, 255] on link "Vercel Prod" at bounding box center [203, 252] width 45 height 11
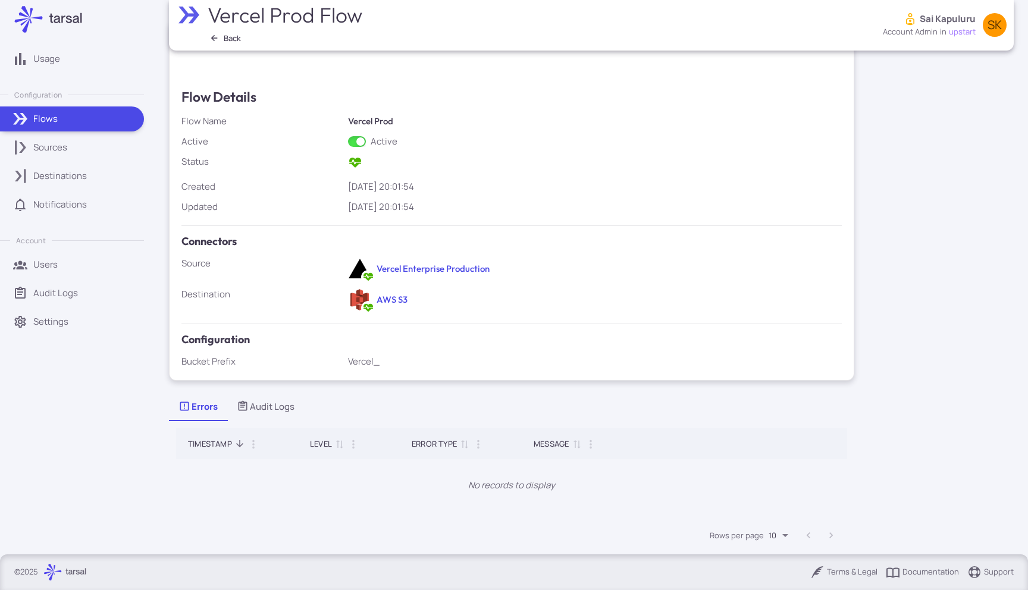
scroll to position [57, 0]
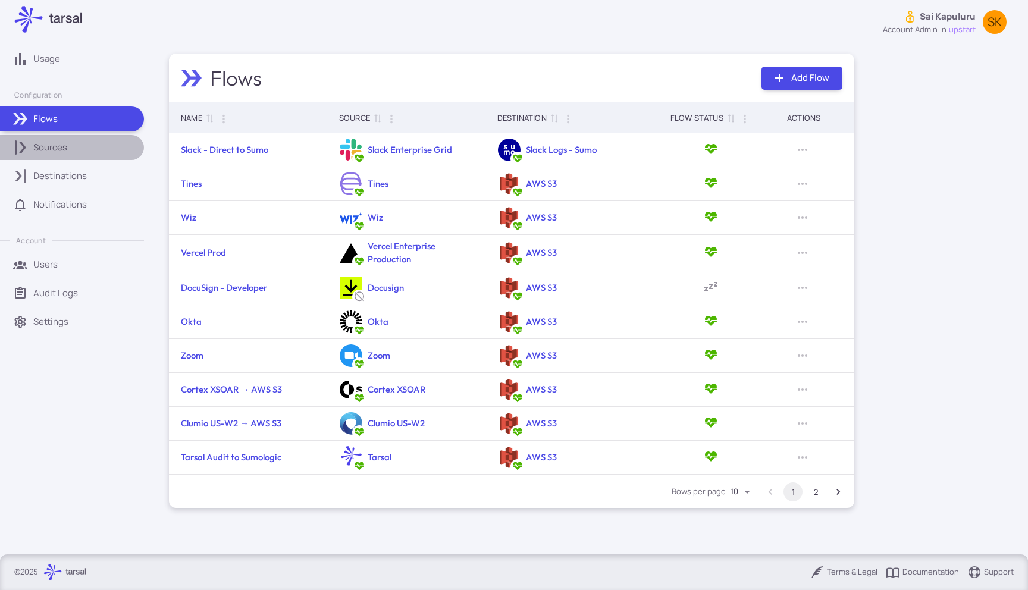
click at [92, 142] on div "Sources" at bounding box center [84, 147] width 102 height 13
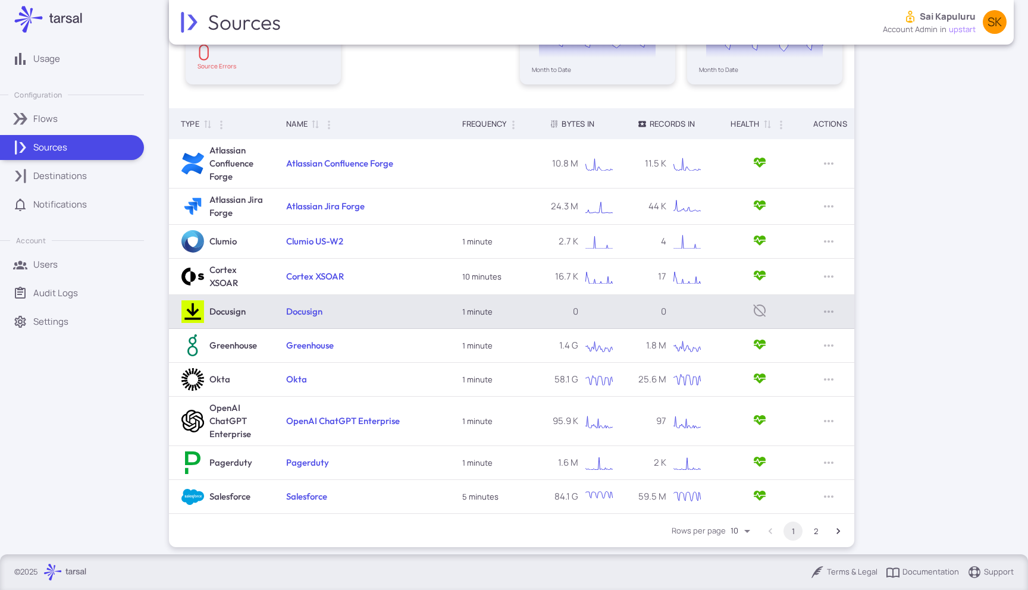
scroll to position [170, 0]
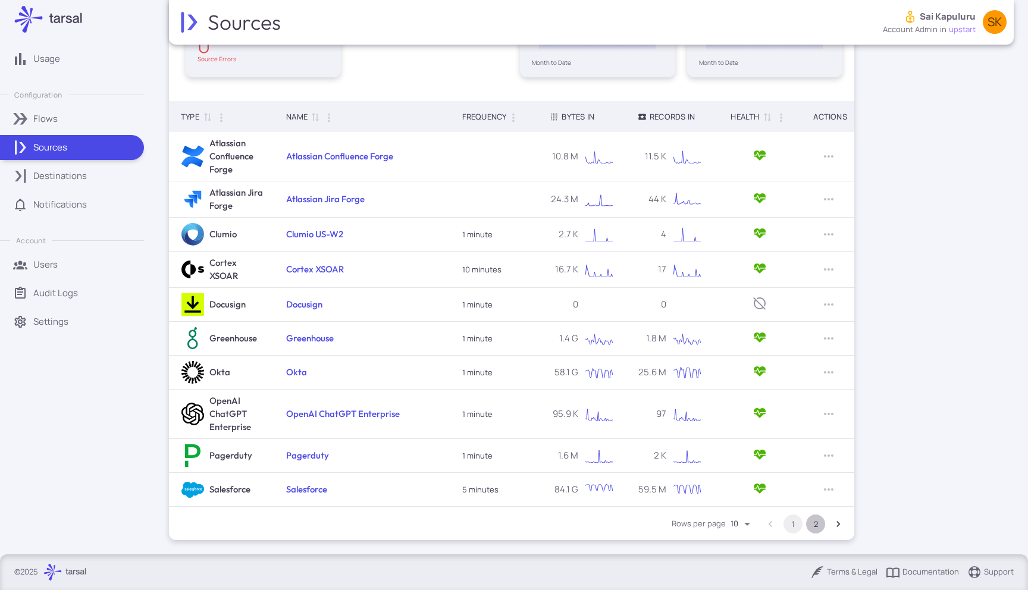
click at [817, 520] on button "2" at bounding box center [815, 524] width 19 height 19
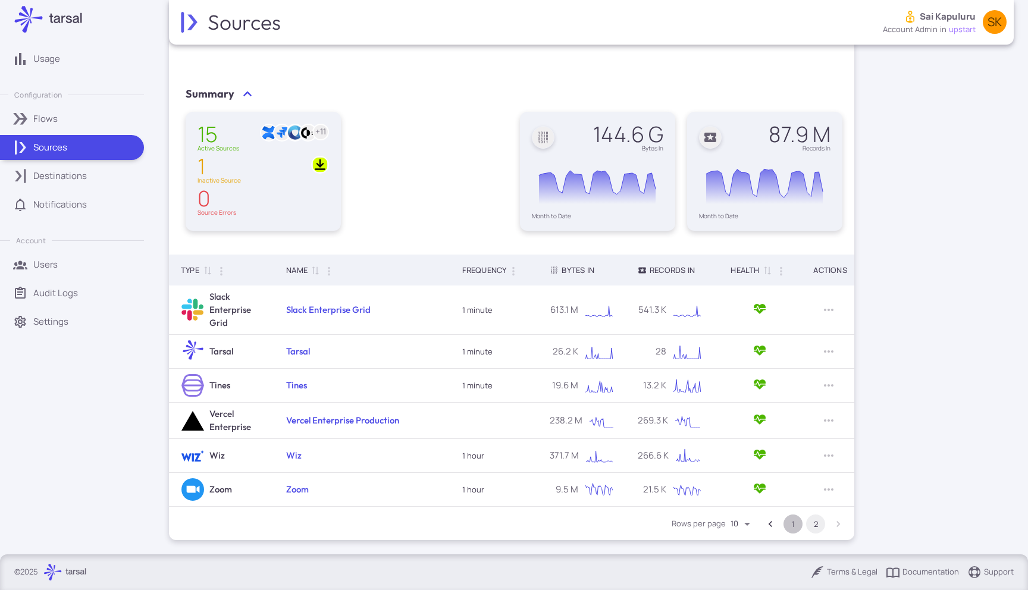
click at [793, 523] on button "1" at bounding box center [793, 524] width 19 height 19
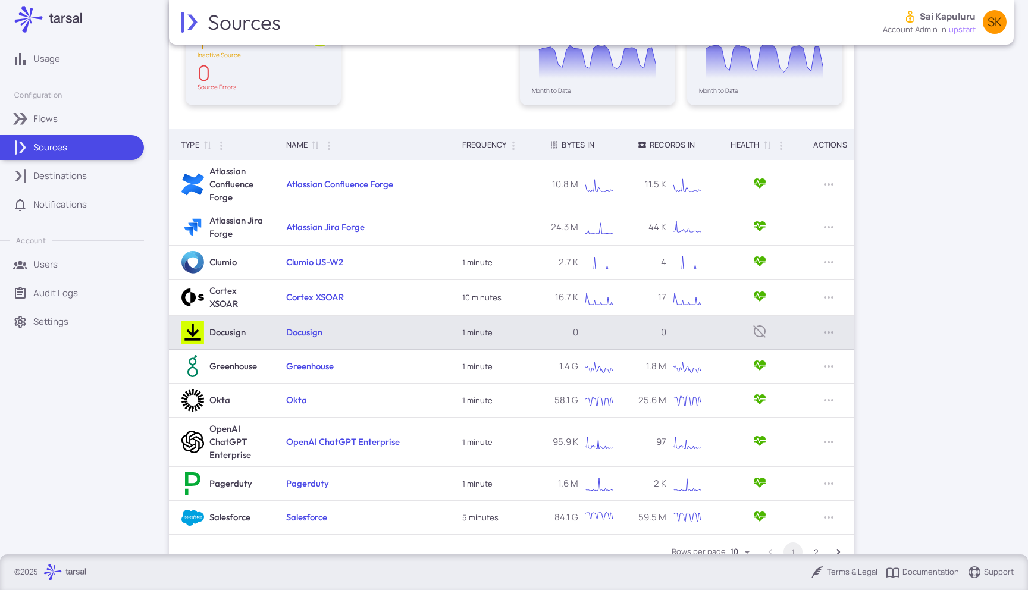
scroll to position [170, 0]
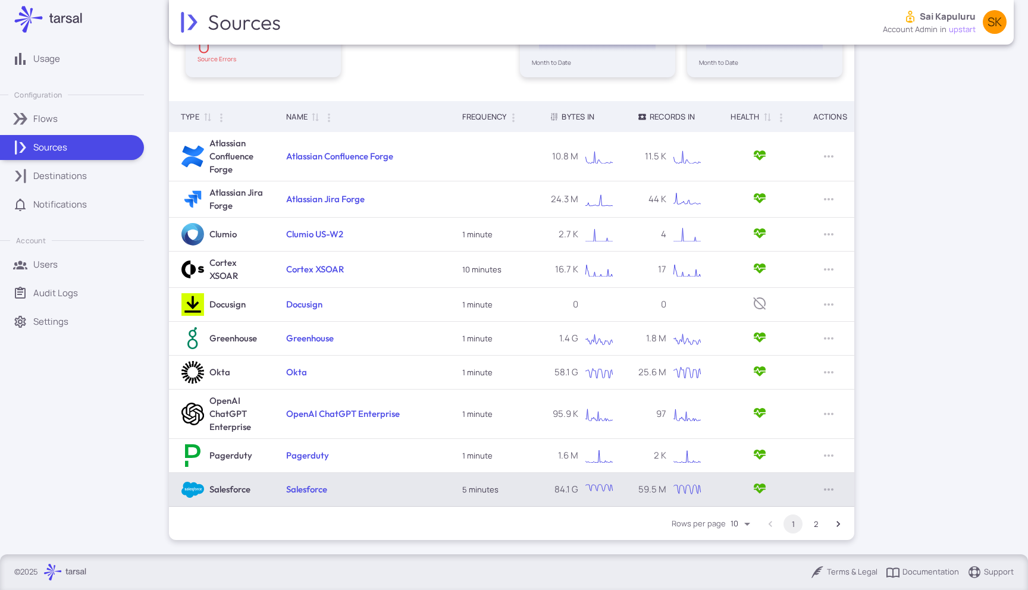
drag, startPoint x: 809, startPoint y: 525, endPoint x: 787, endPoint y: 481, distance: 50.0
click at [787, 481] on div "Type 0 Name 0 Frequency Bytes In Records In Health 0 Actions Atlassian Confluen…" at bounding box center [512, 320] width 686 height 439
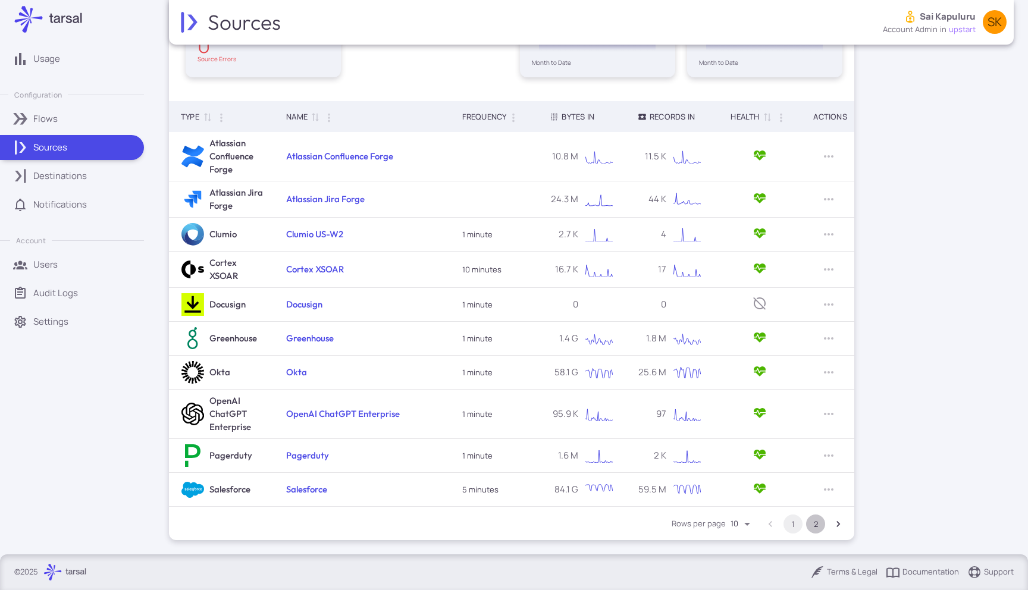
click at [819, 524] on button "2" at bounding box center [815, 524] width 19 height 19
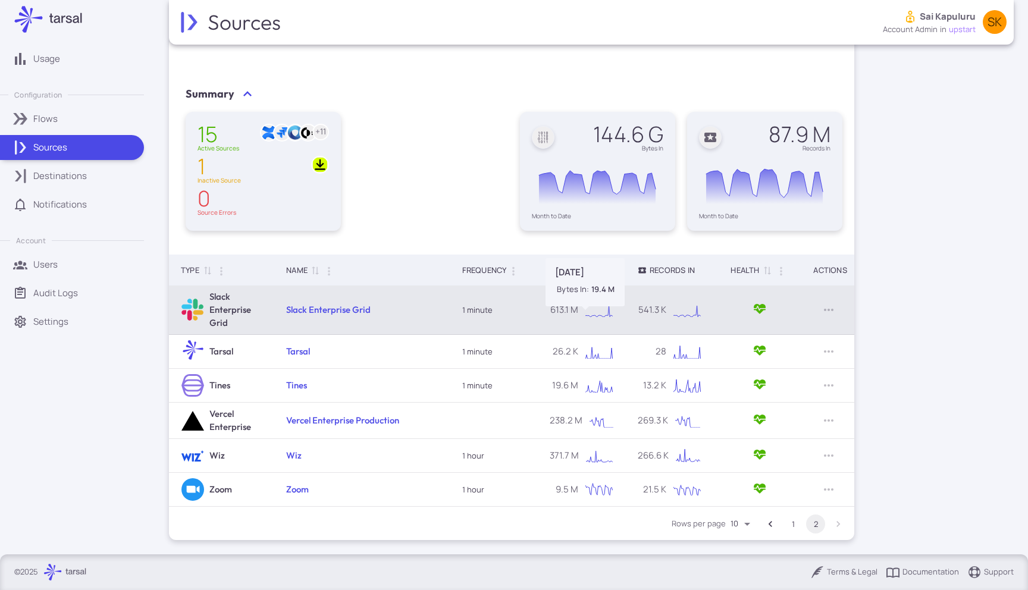
scroll to position [0, 0]
